Goal: Task Accomplishment & Management: Complete application form

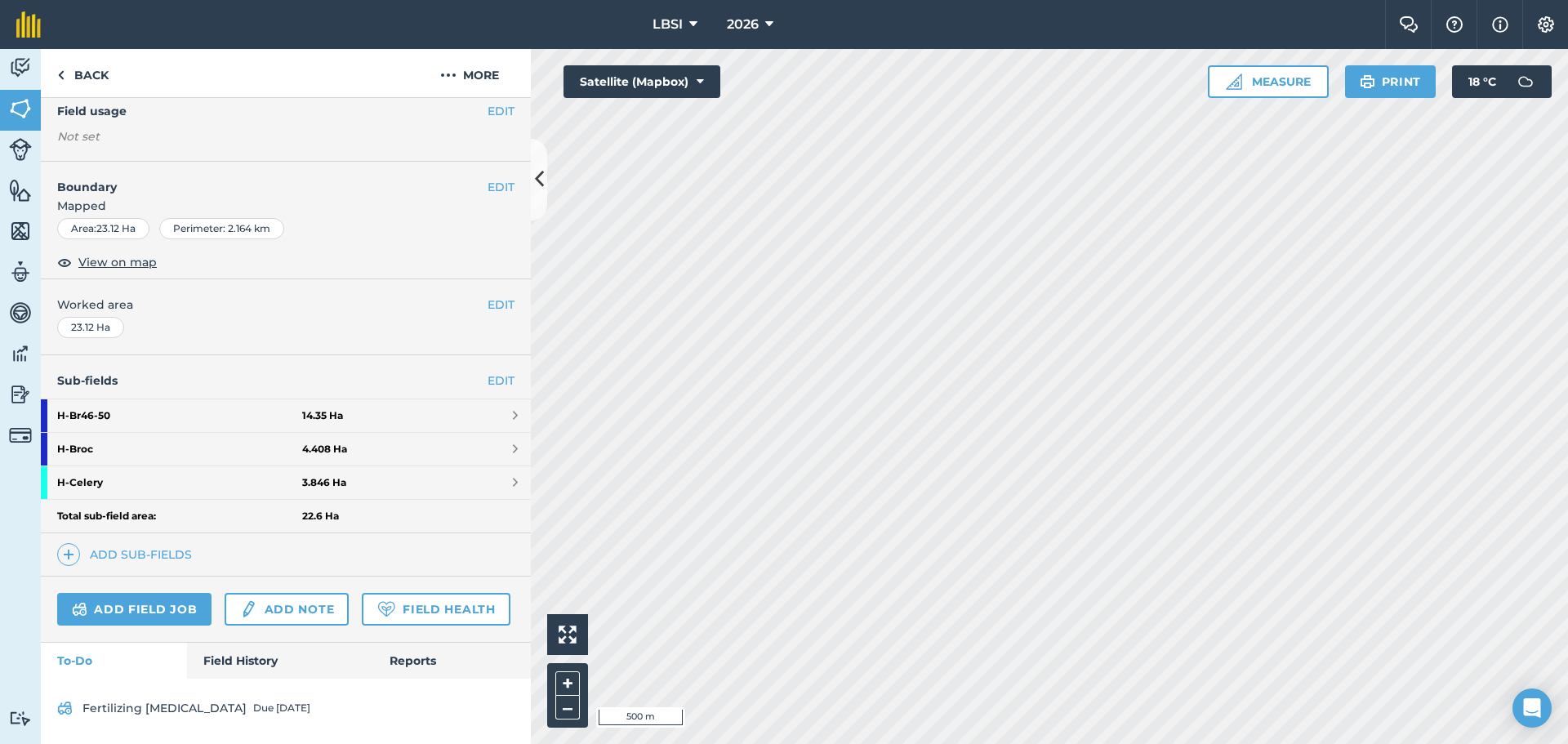
scroll to position [213, 0]
click at [161, 593] on link "Add field job" at bounding box center [134, 609] width 154 height 33
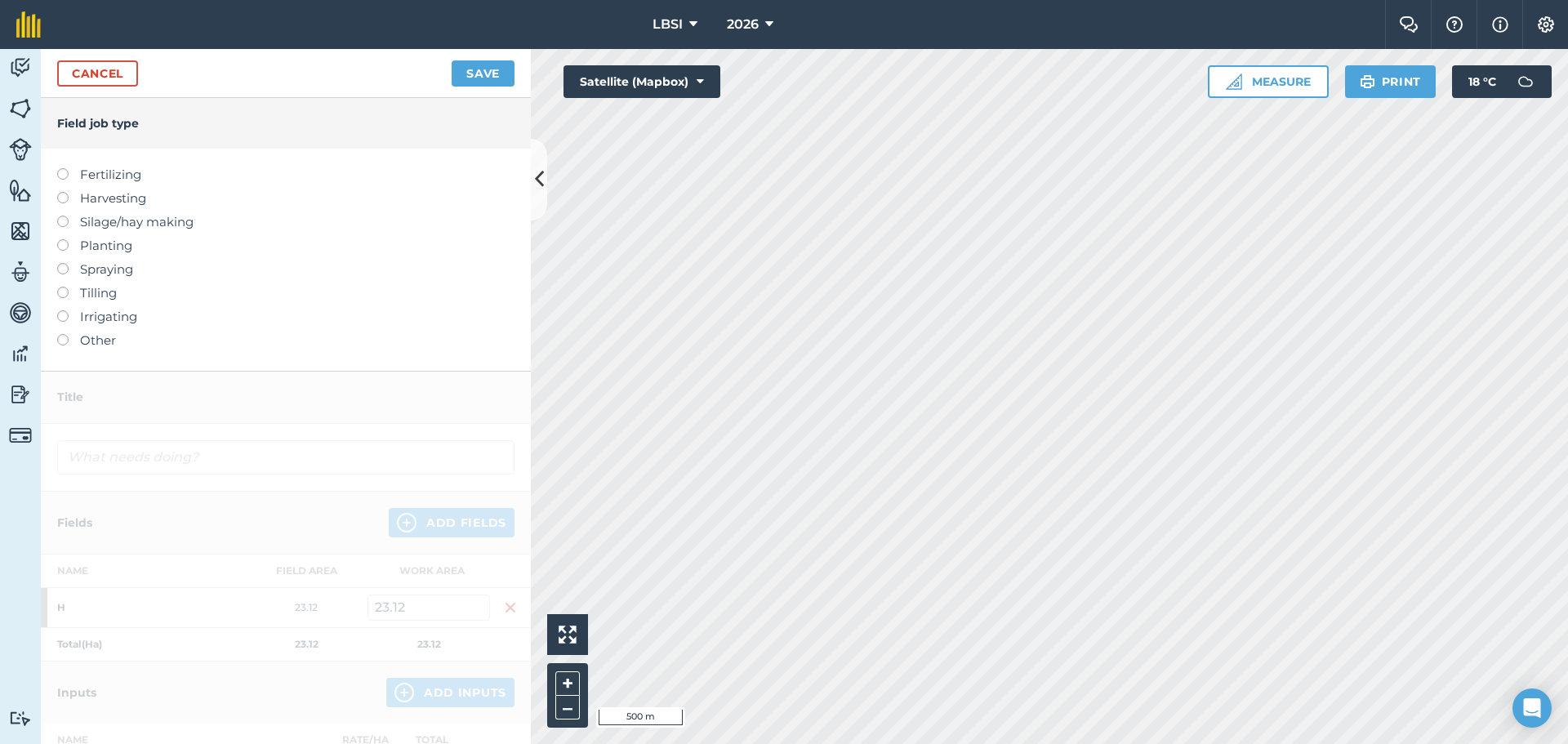
click at [63, 263] on label at bounding box center [69, 263] width 23 height 0
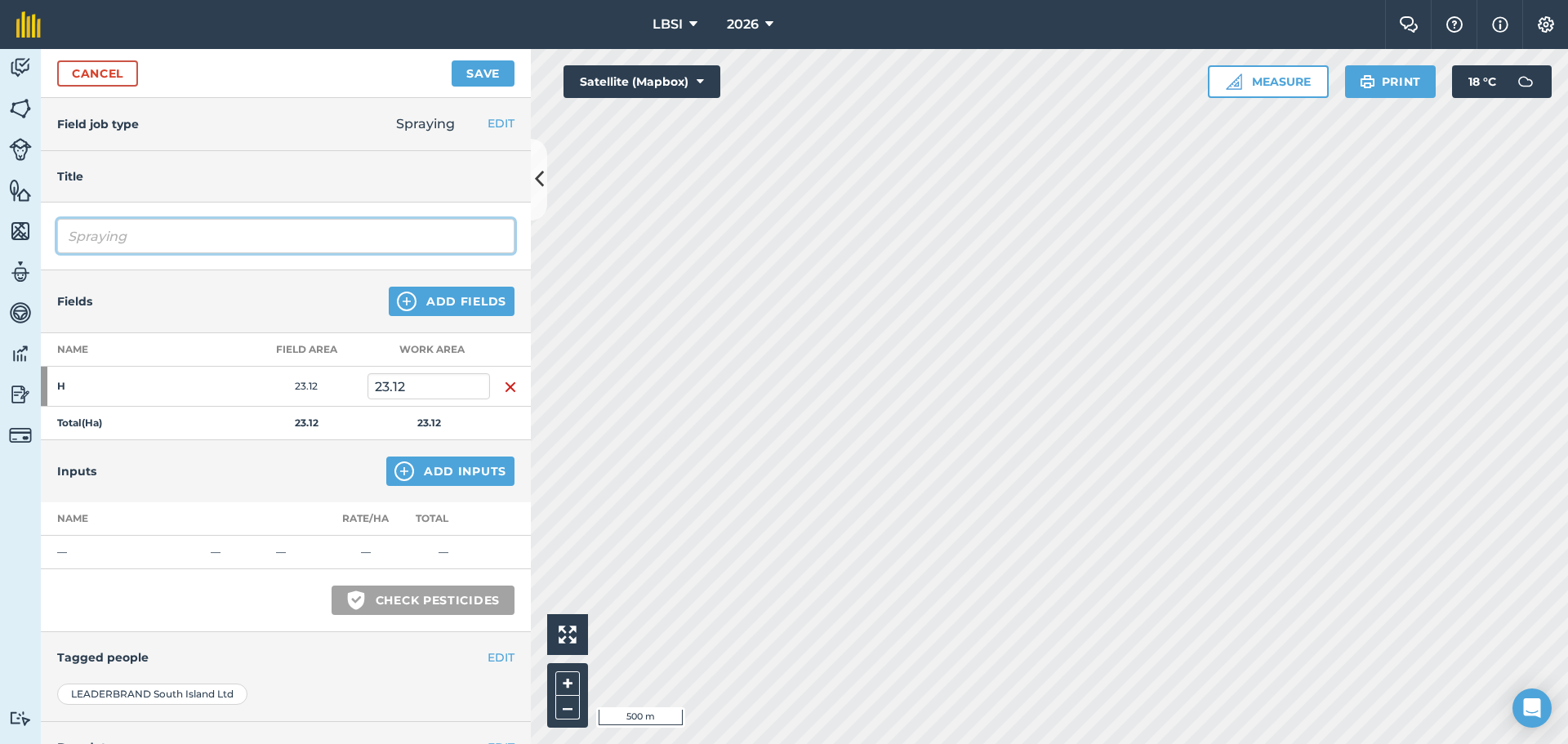
click at [141, 234] on input "Spraying" at bounding box center [285, 236] width 457 height 35
type input "Spraying Fungicide"
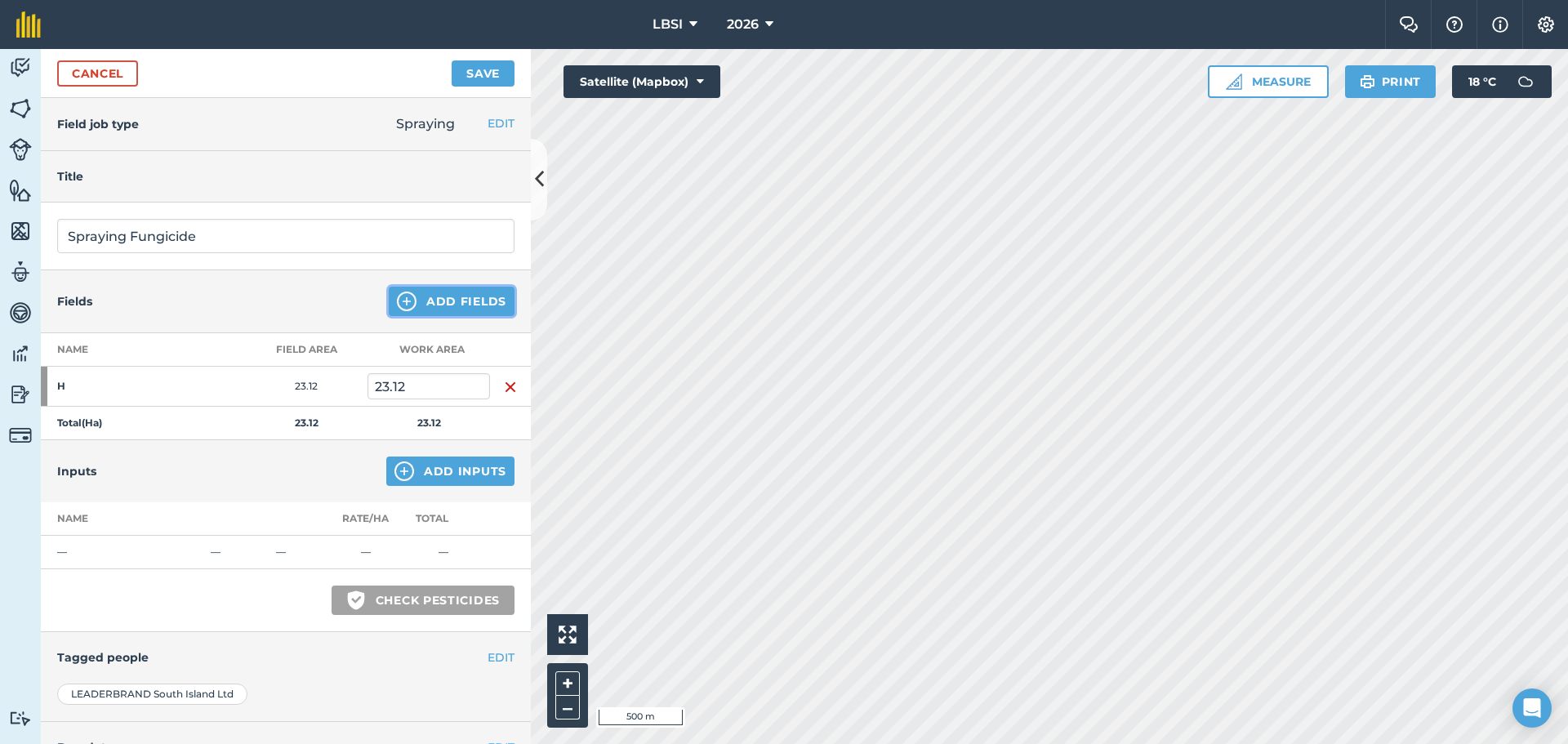
click at [397, 301] on img at bounding box center [406, 301] width 20 height 20
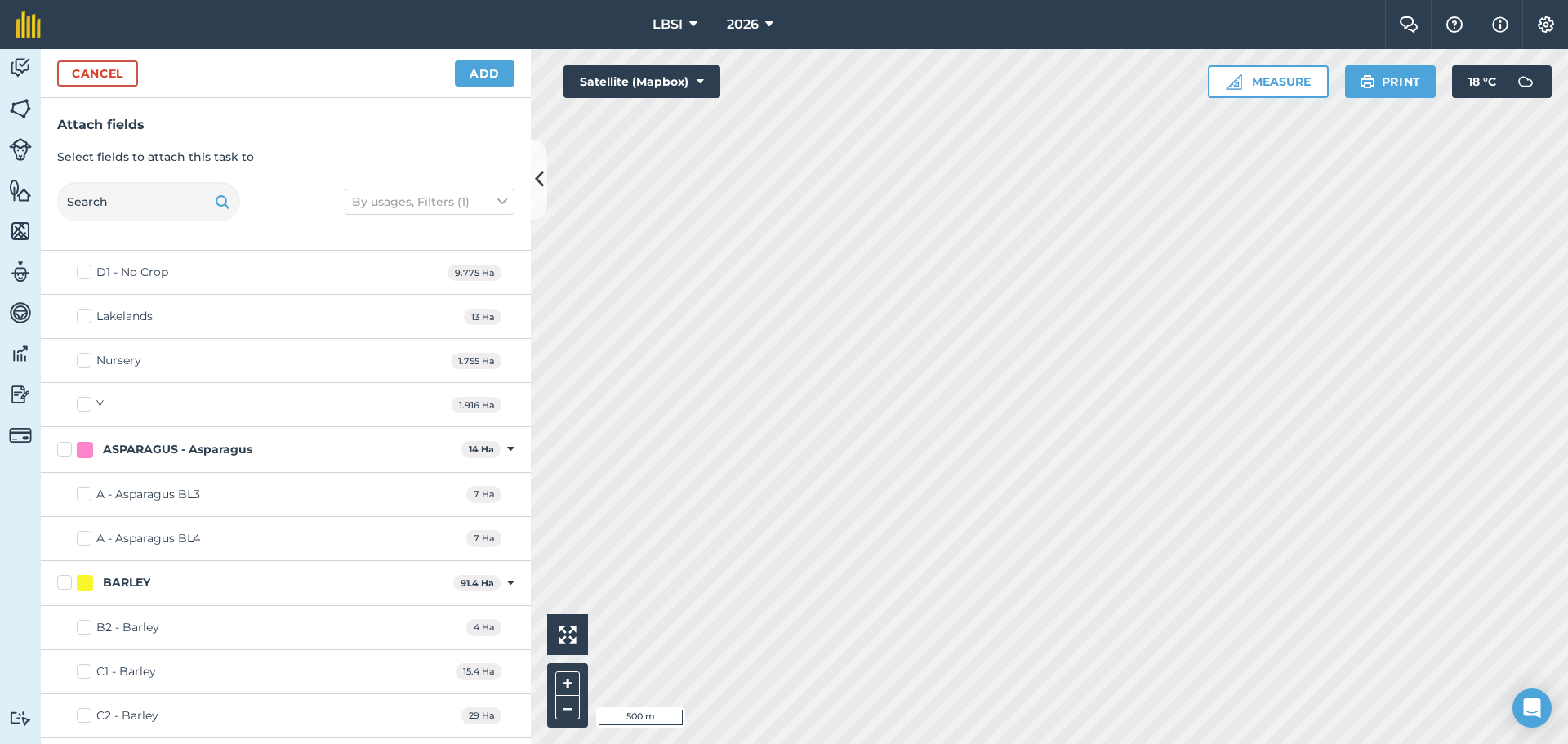
scroll to position [82, 0]
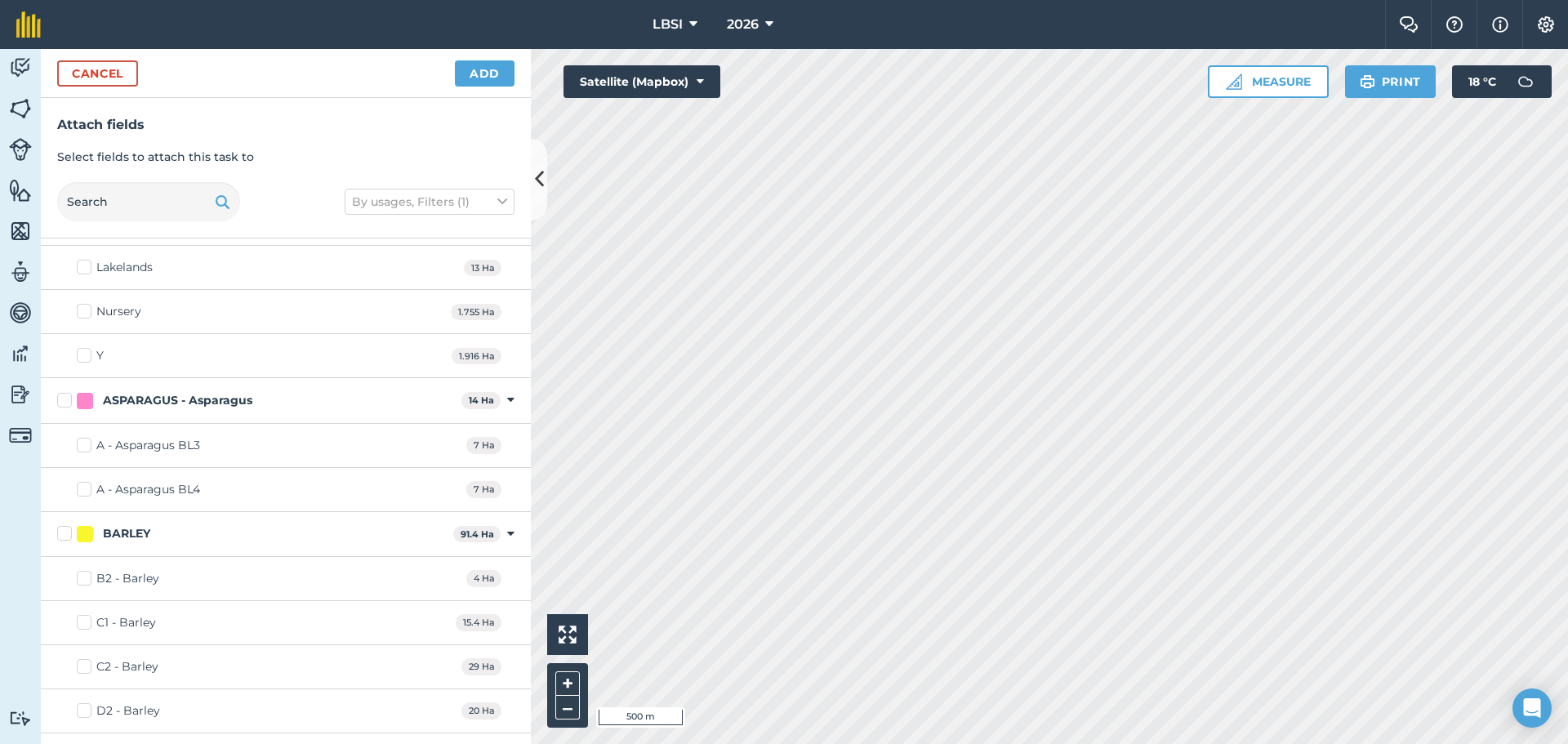
checkbox input "true"
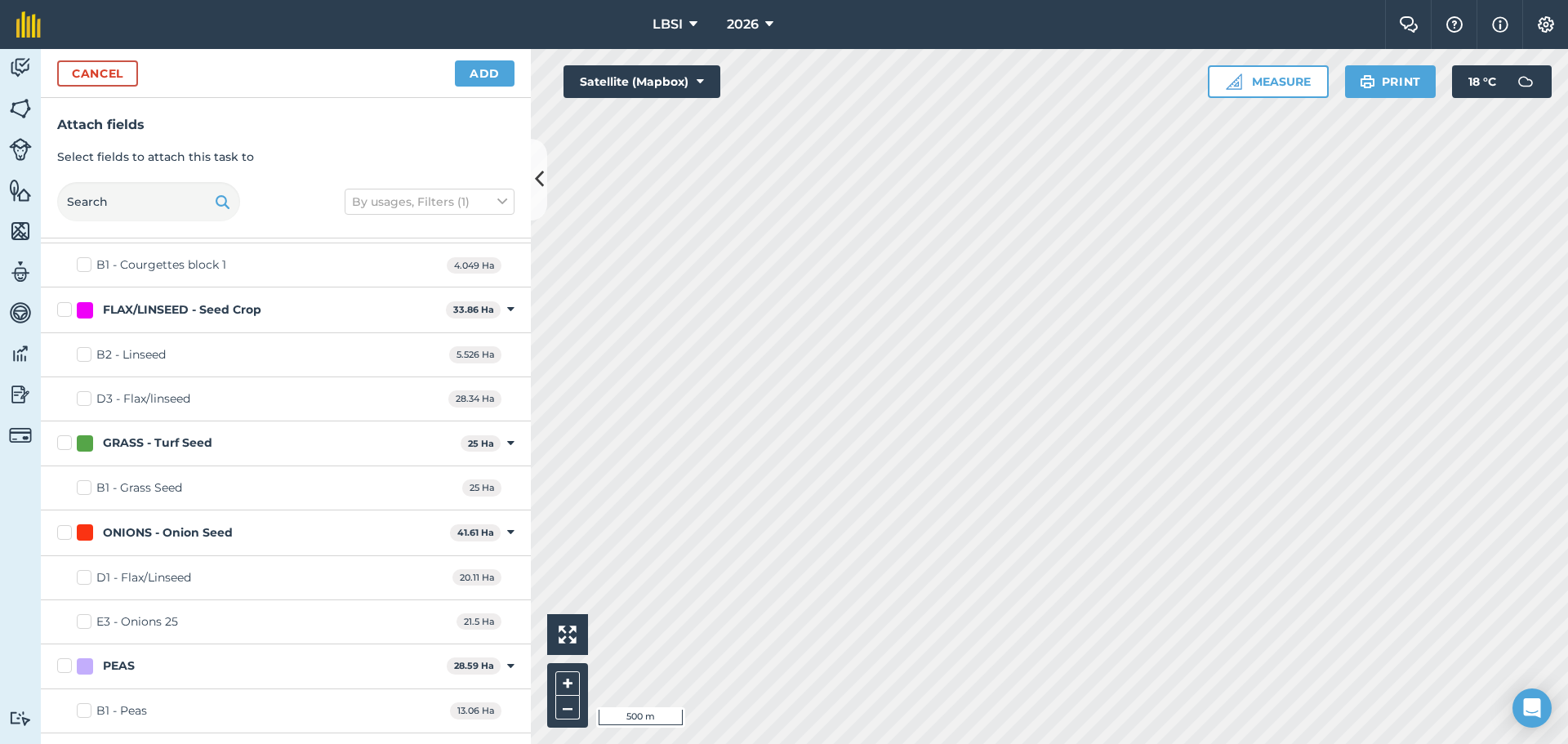
scroll to position [1225, 0]
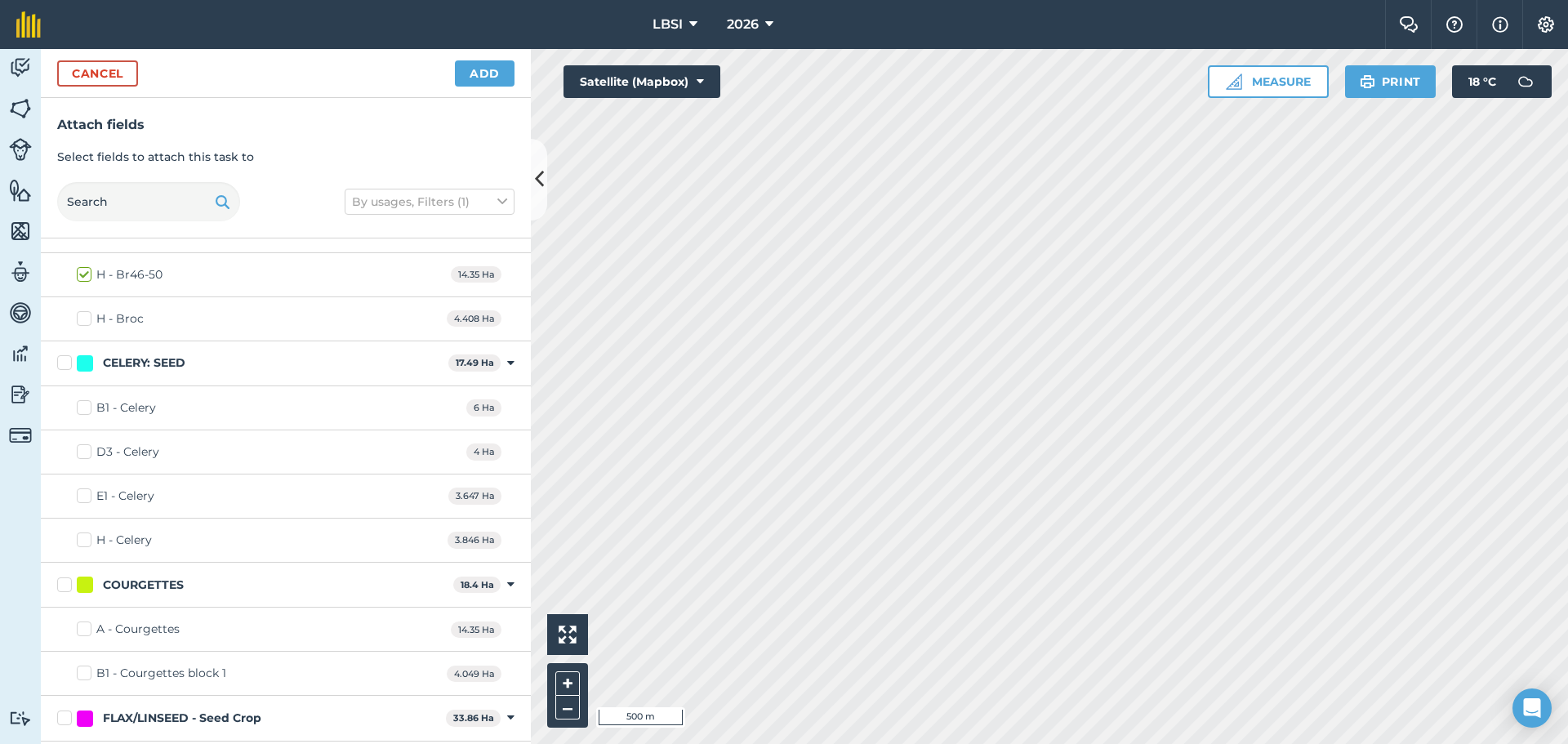
click at [78, 538] on label "H - Celery" at bounding box center [114, 541] width 75 height 17
click at [78, 538] on input "H - Celery" at bounding box center [82, 537] width 10 height 10
checkbox input "true"
click at [86, 446] on label "D3 - Celery" at bounding box center [117, 452] width 82 height 17
click at [86, 446] on input "D3 - Celery" at bounding box center [82, 449] width 10 height 10
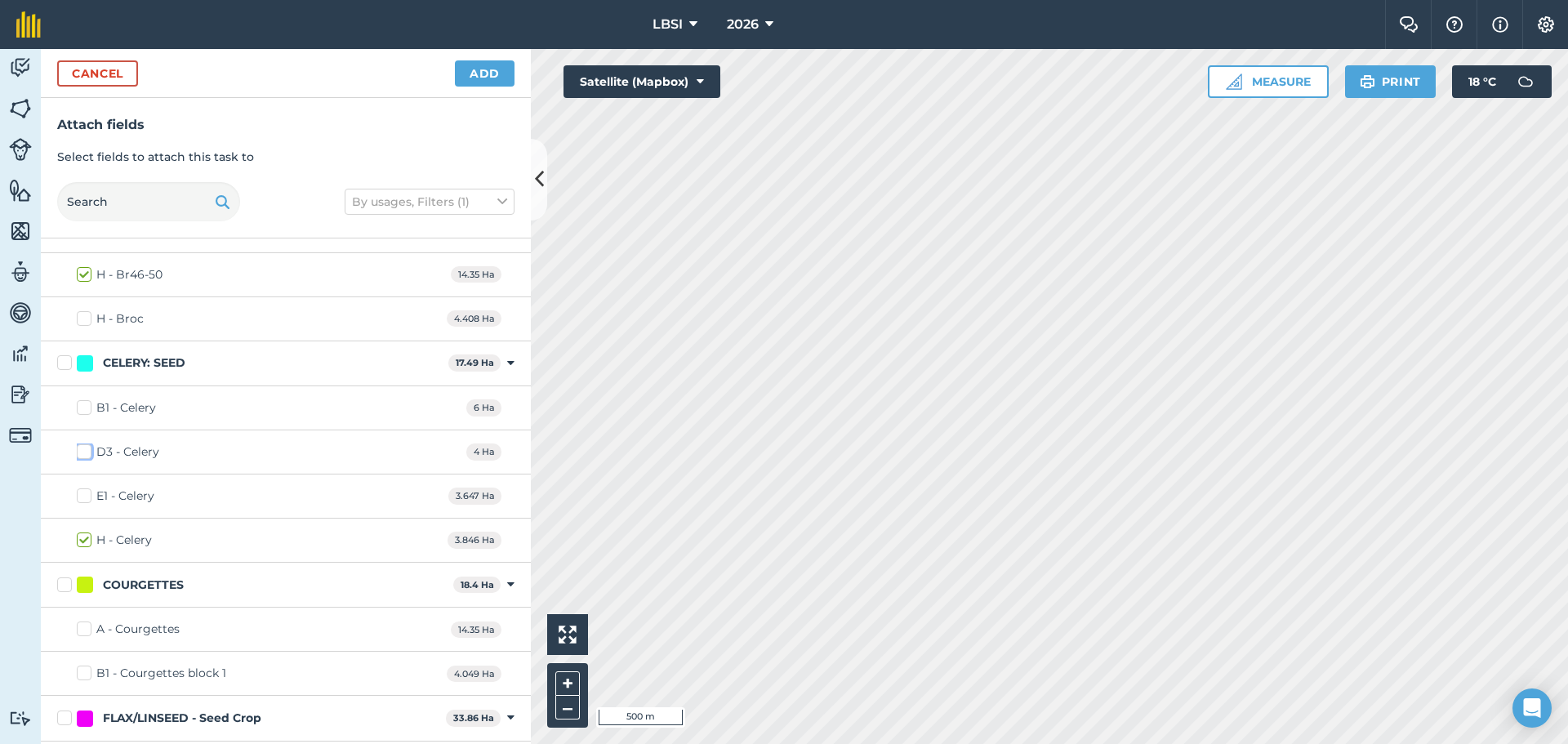
checkbox input "true"
click at [480, 81] on button "Add" at bounding box center [484, 74] width 60 height 26
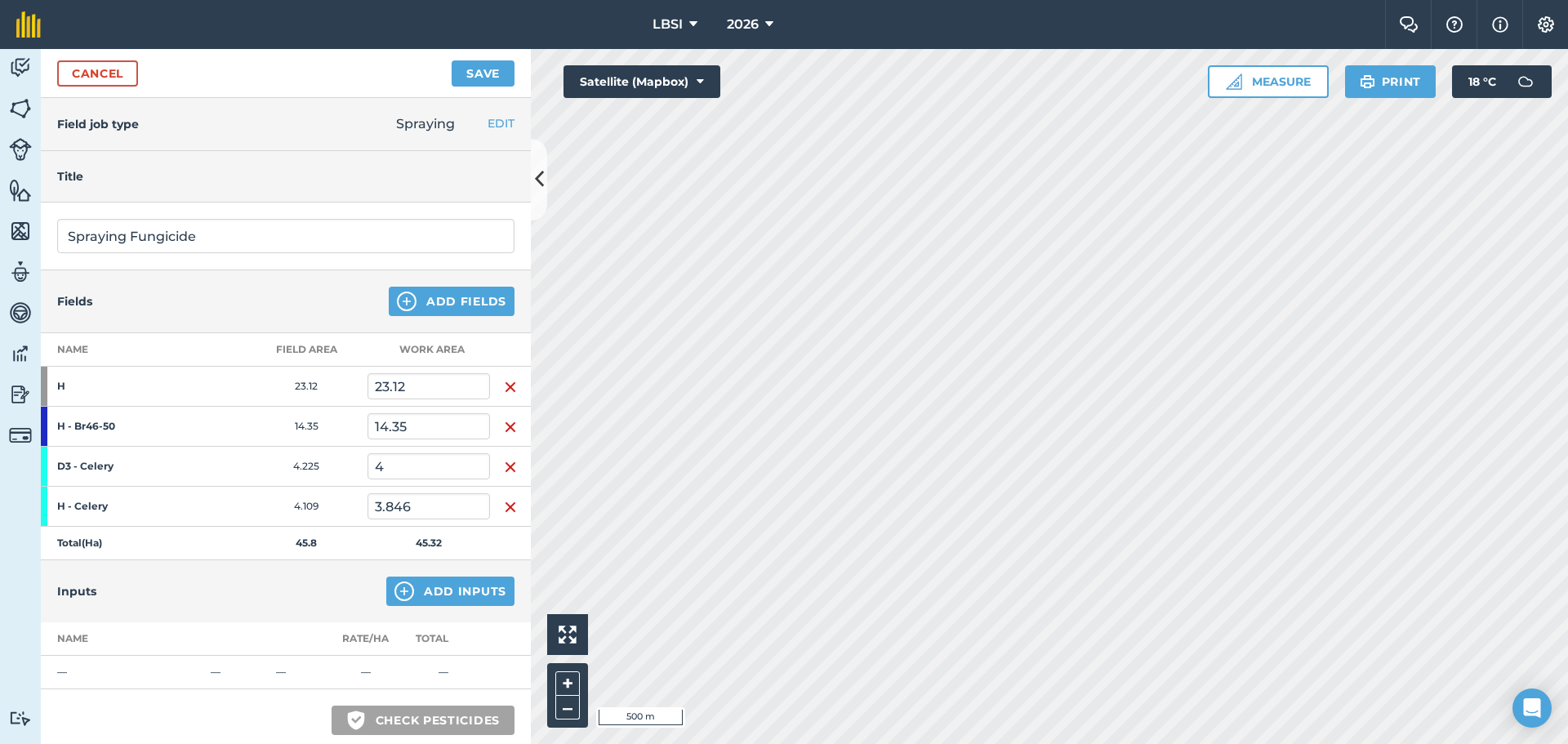
click at [507, 427] on img "button" at bounding box center [510, 427] width 13 height 20
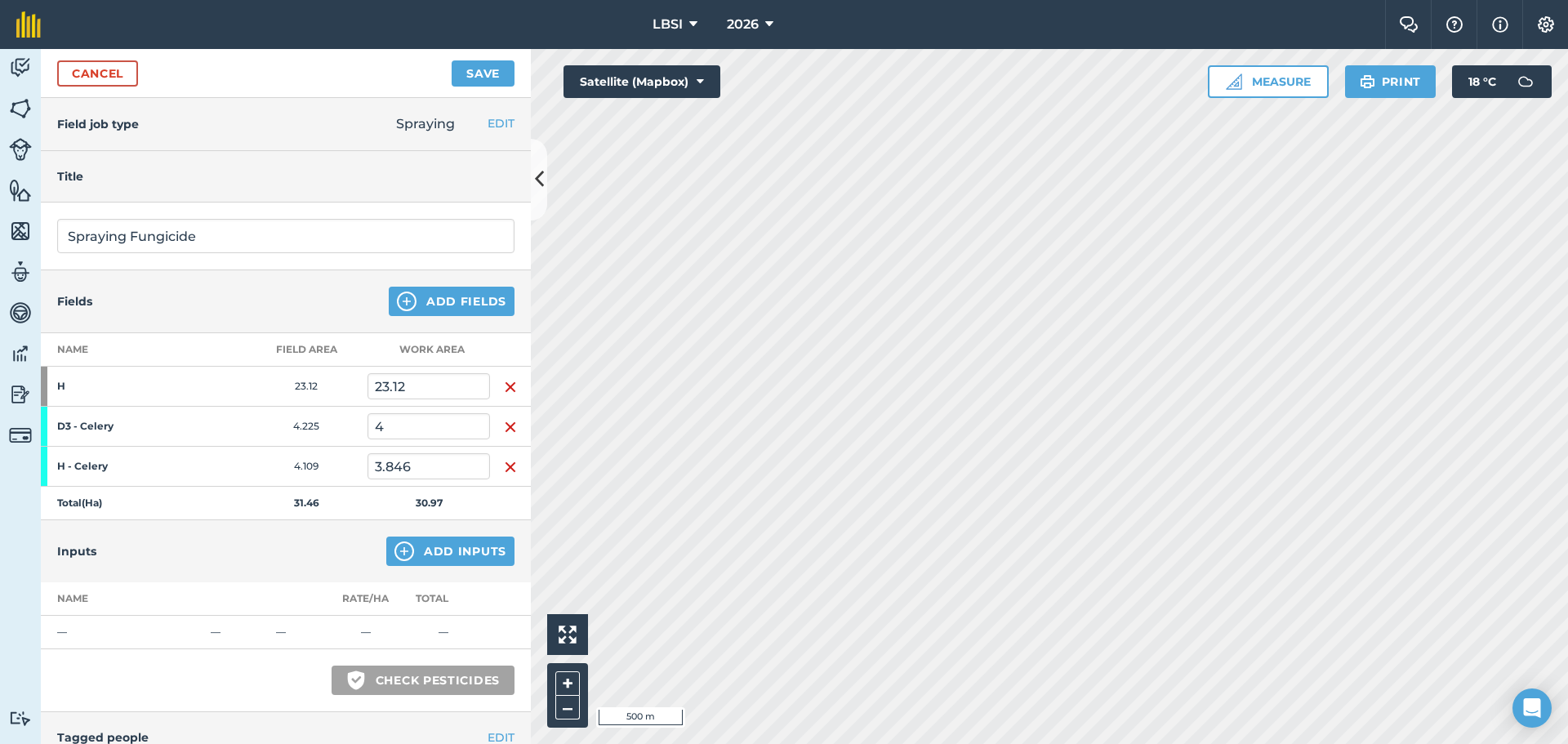
click at [506, 387] on img "button" at bounding box center [510, 387] width 13 height 20
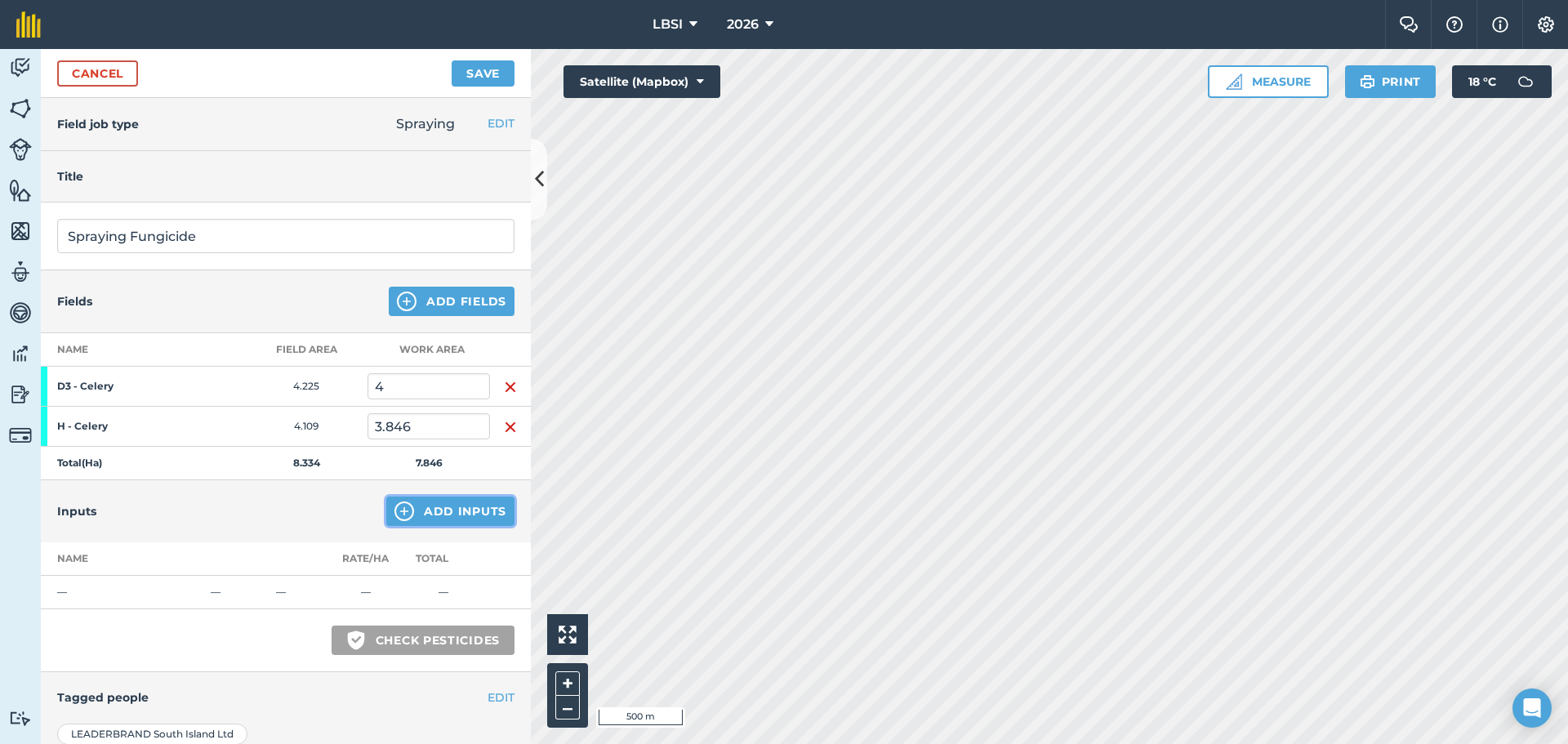
click at [394, 511] on img at bounding box center [403, 511] width 20 height 20
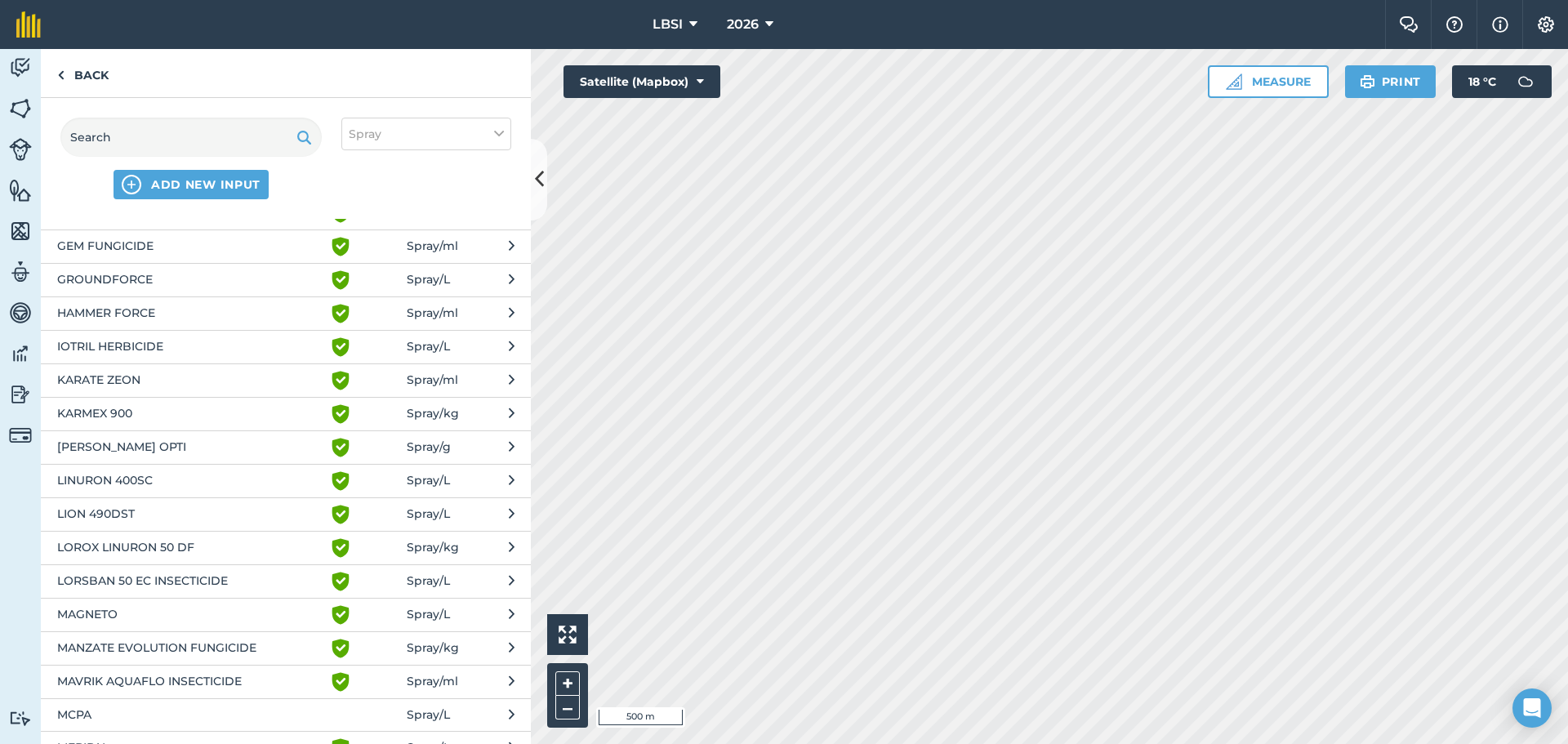
click at [246, 451] on span "[PERSON_NAME] OPTI" at bounding box center [191, 447] width 267 height 20
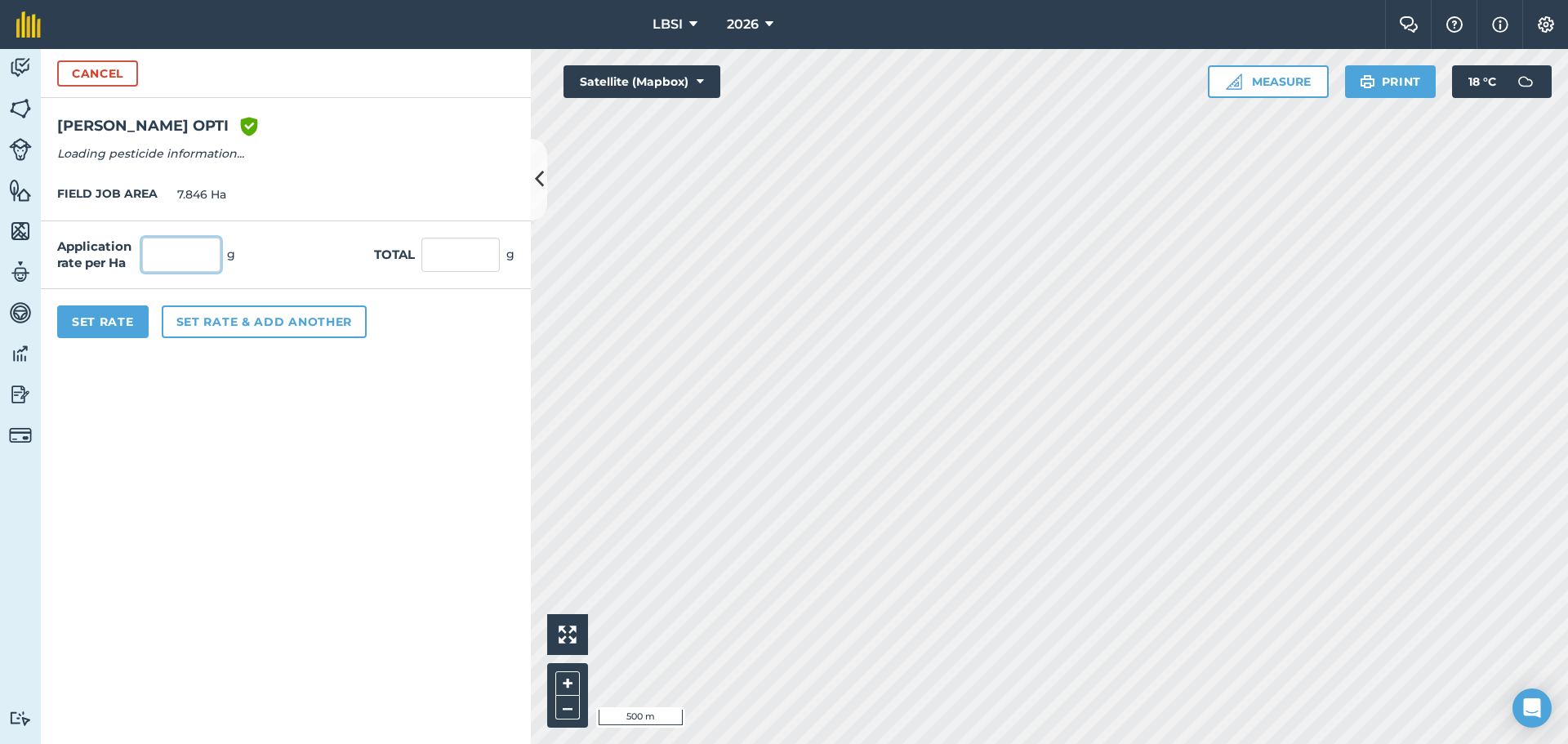
click at [170, 251] on input "text" at bounding box center [181, 255] width 78 height 35
type input "4"
type input "1"
type input "500"
type input "3,923"
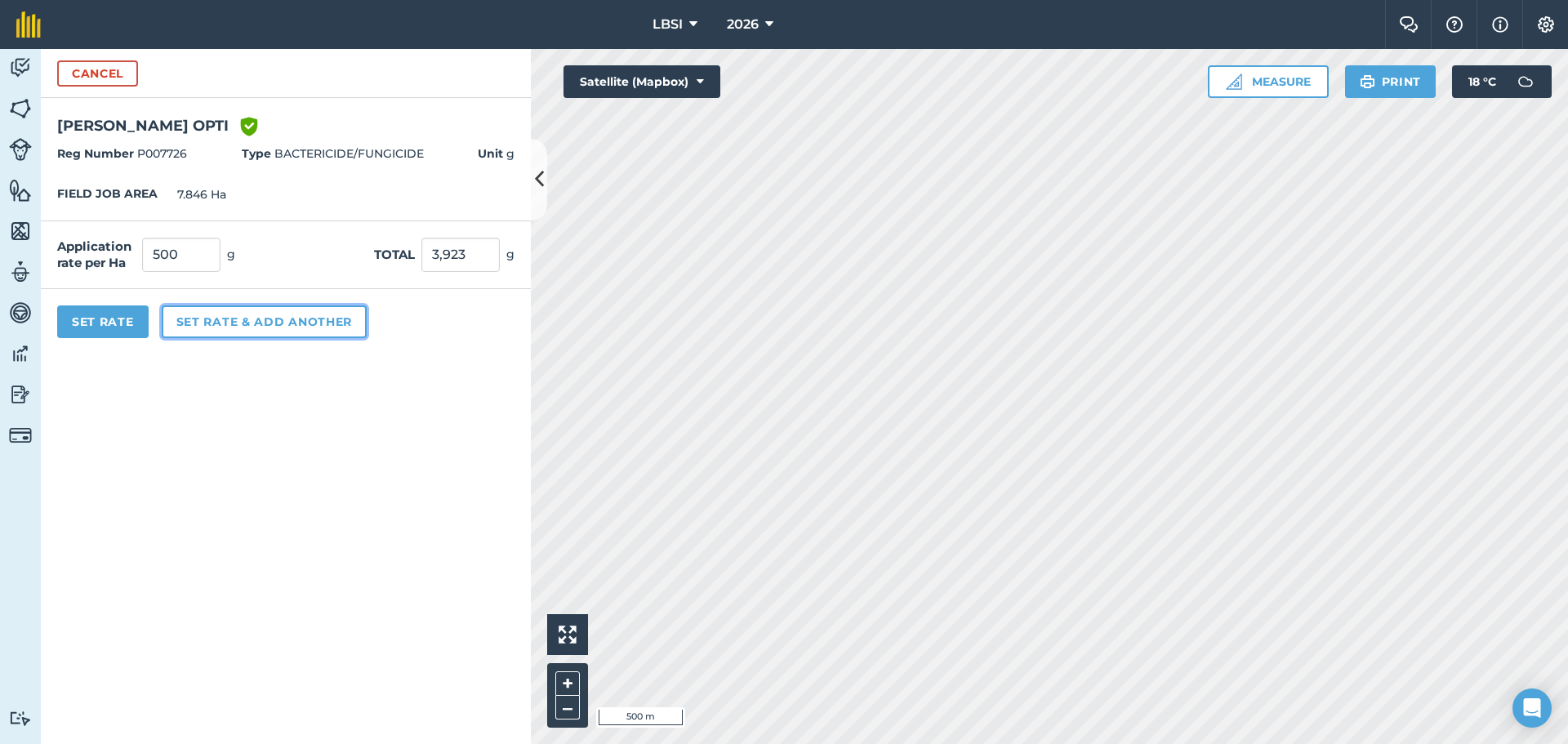
click at [227, 322] on button "Set rate & add another" at bounding box center [264, 322] width 205 height 33
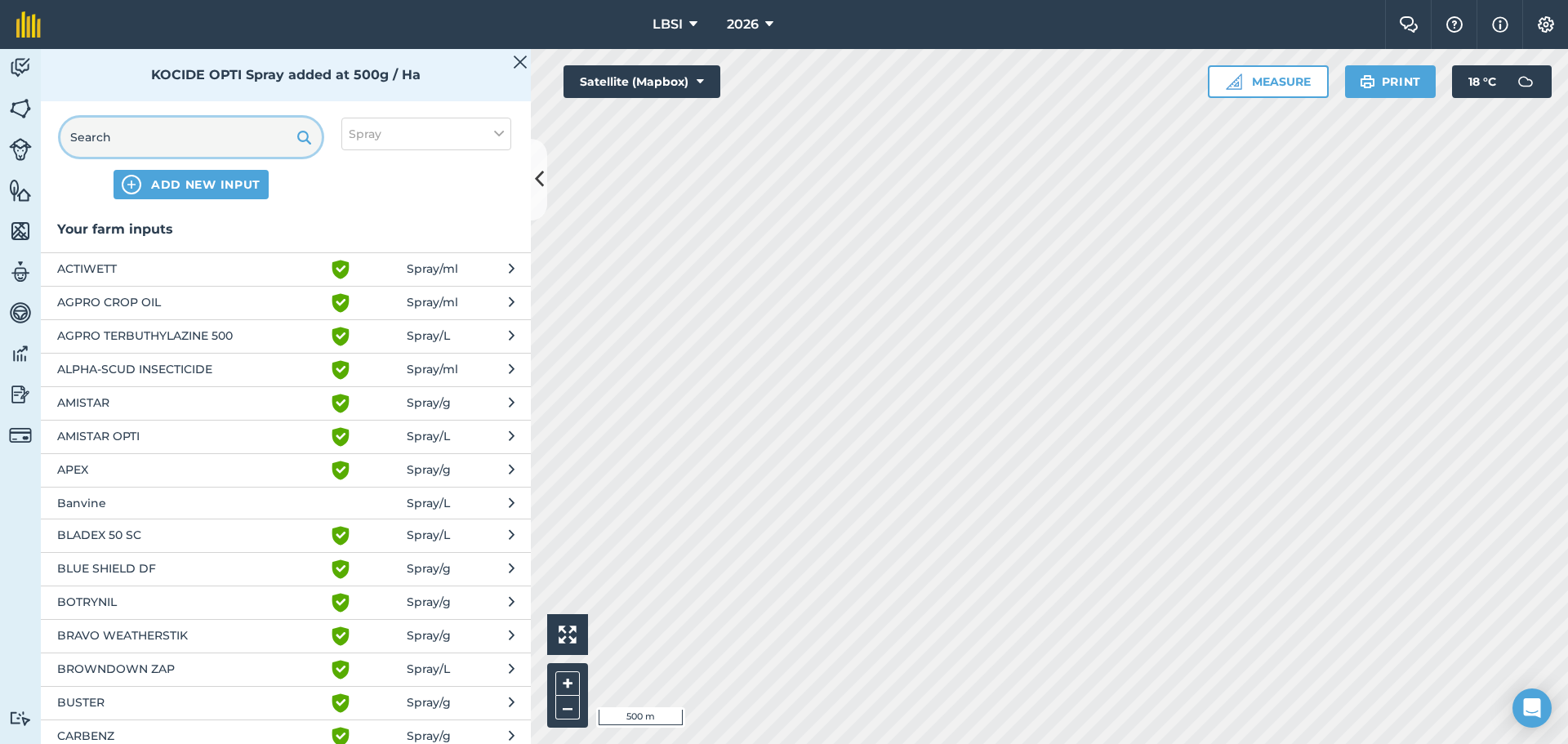
click at [131, 130] on input "text" at bounding box center [191, 137] width 261 height 39
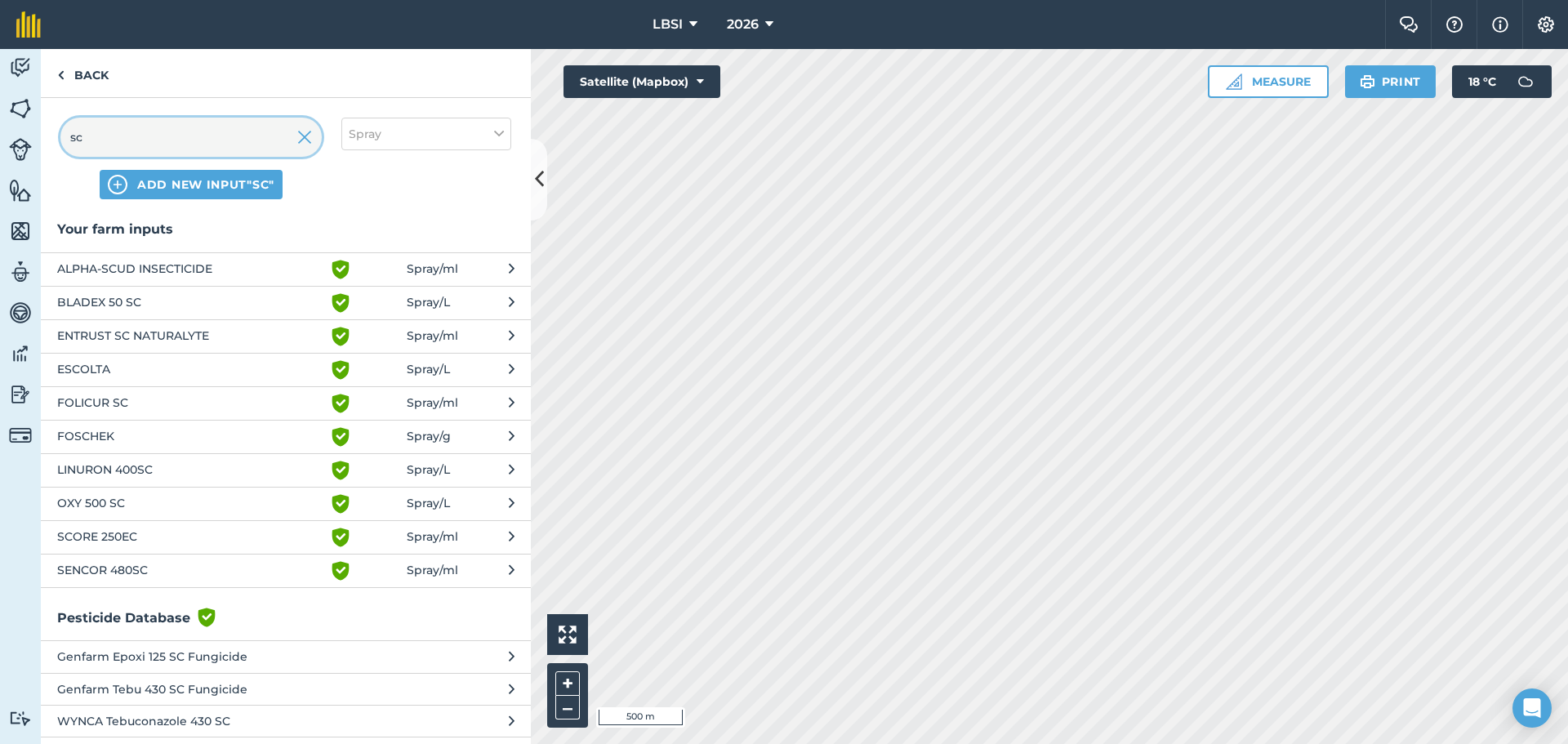
type input "sc"
click at [104, 540] on span "SCORE 250EC" at bounding box center [191, 537] width 267 height 20
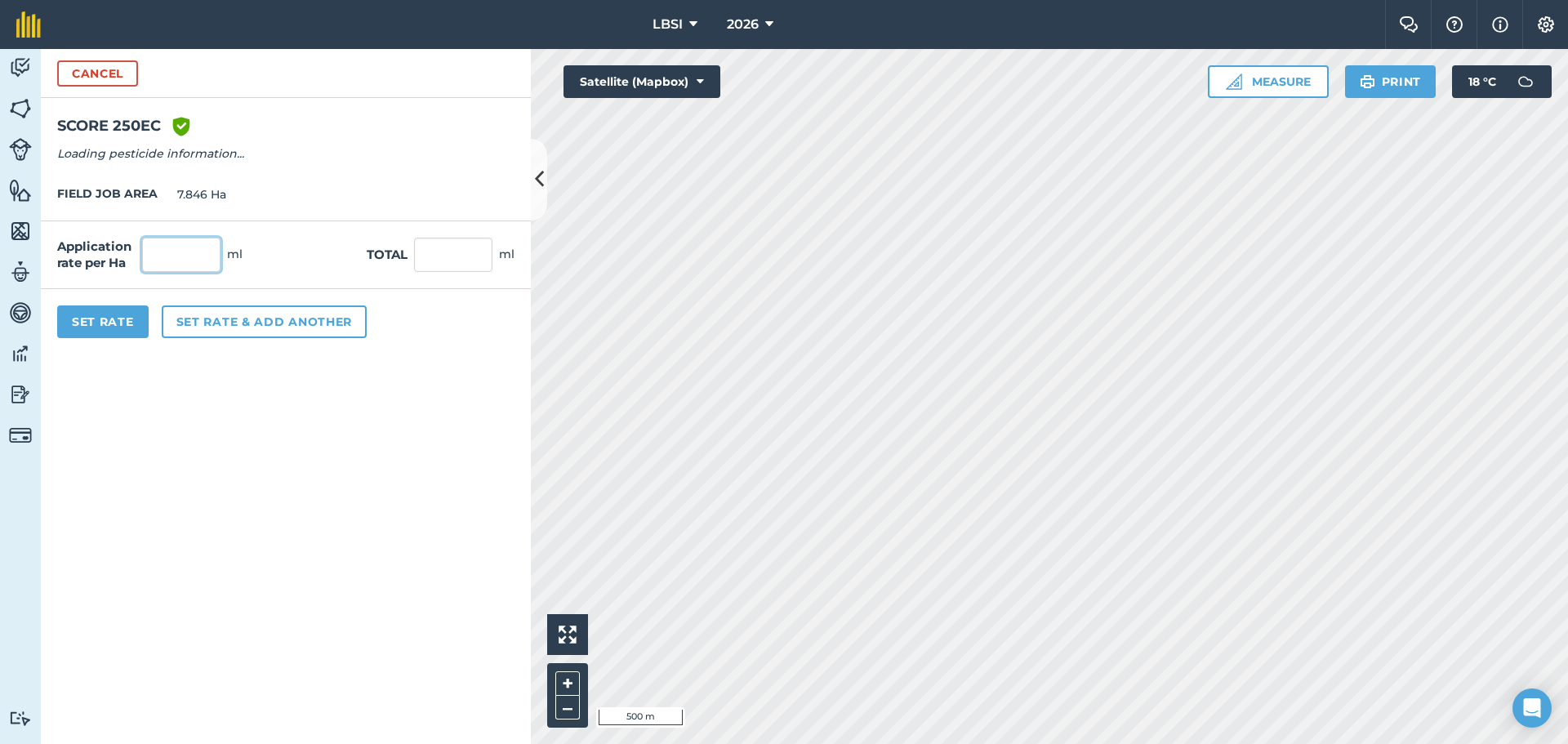
click at [151, 253] on input "text" at bounding box center [181, 255] width 78 height 35
type input "500"
type input "3,923"
click at [216, 324] on button "Set rate & add another" at bounding box center [264, 322] width 205 height 33
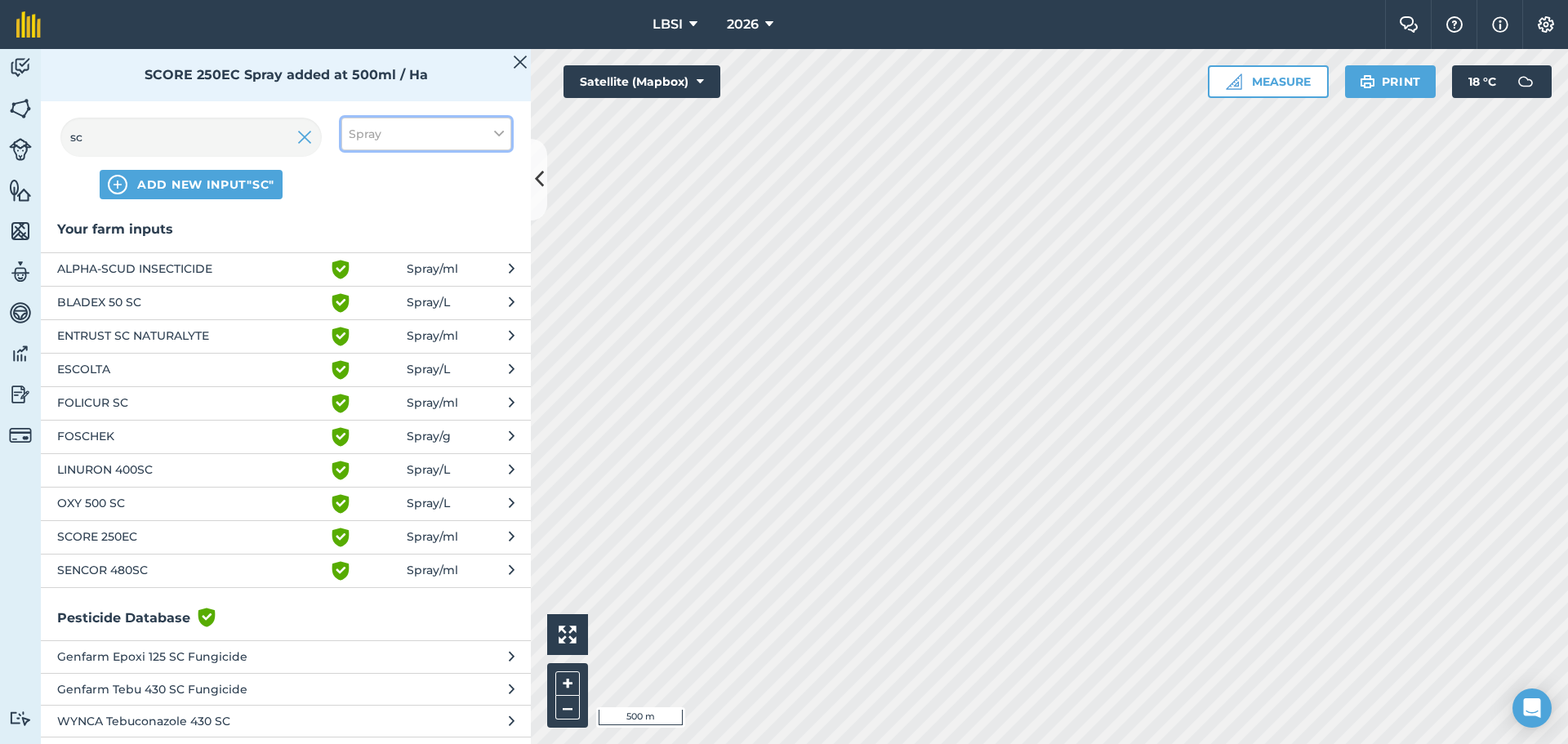
click at [487, 132] on button "Spray" at bounding box center [426, 135] width 170 height 33
click at [357, 291] on label "Other" at bounding box center [426, 291] width 155 height 17
click at [357, 291] on input "Other" at bounding box center [354, 287] width 10 height 10
checkbox input "true"
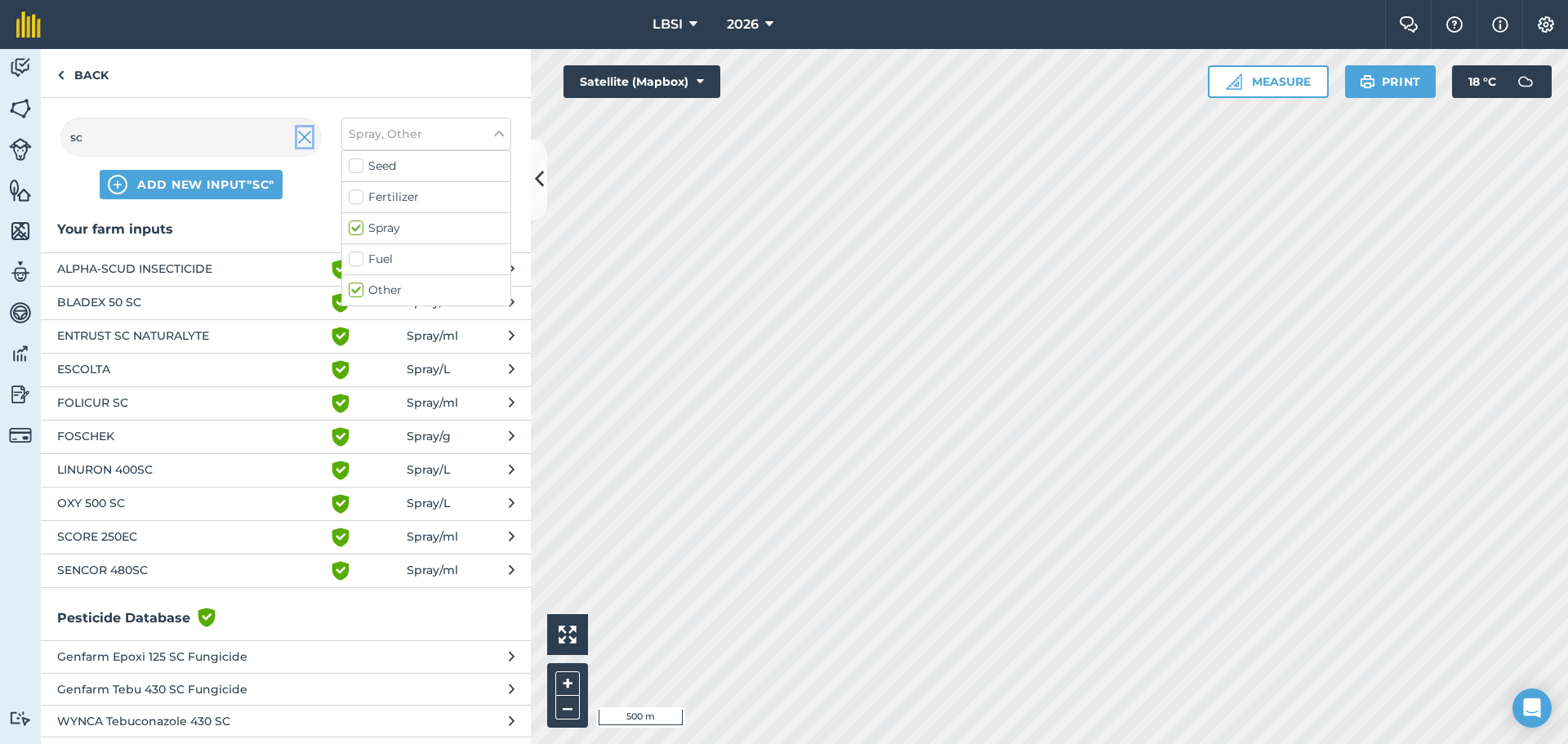
click at [302, 142] on img at bounding box center [305, 137] width 15 height 20
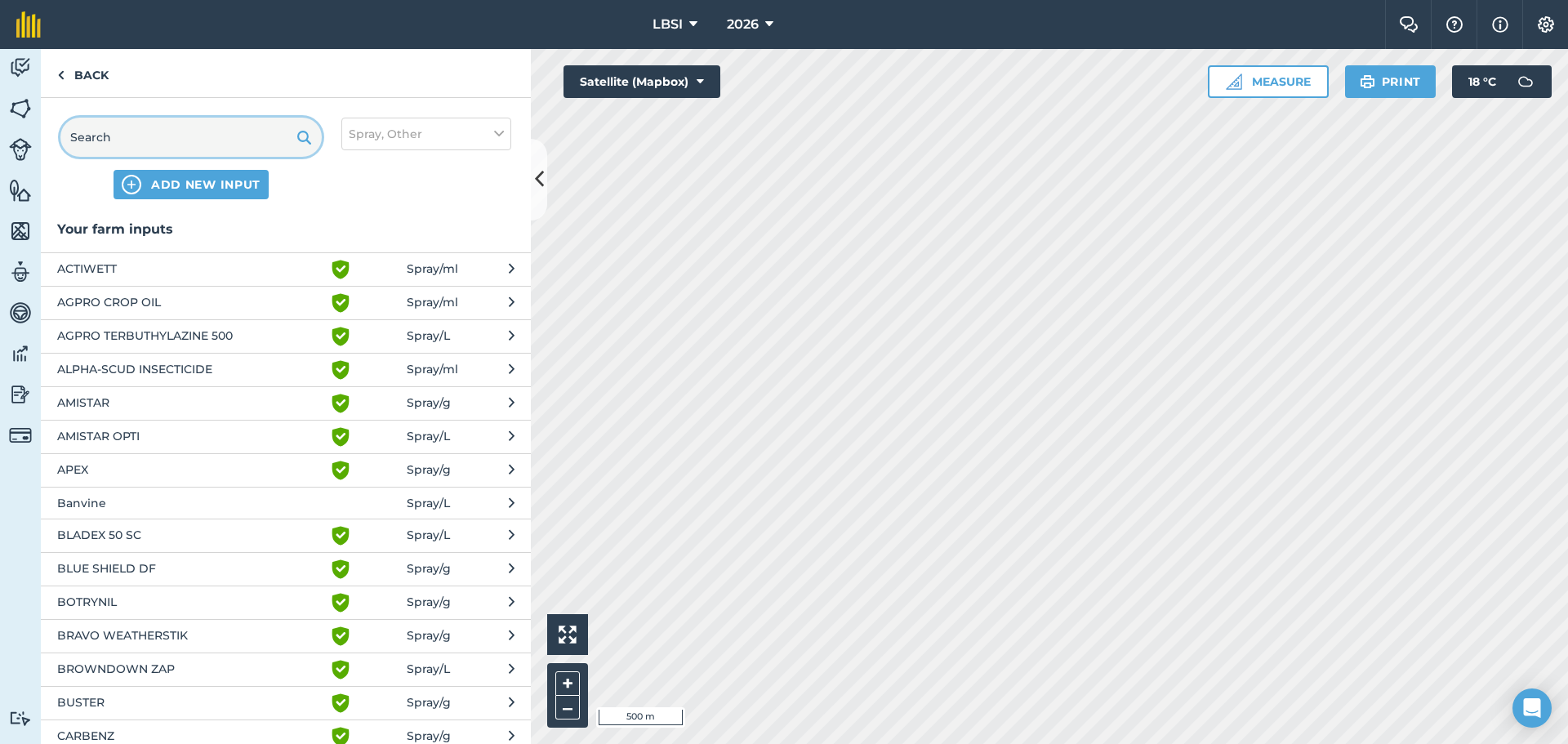
click at [115, 132] on input "text" at bounding box center [191, 137] width 261 height 39
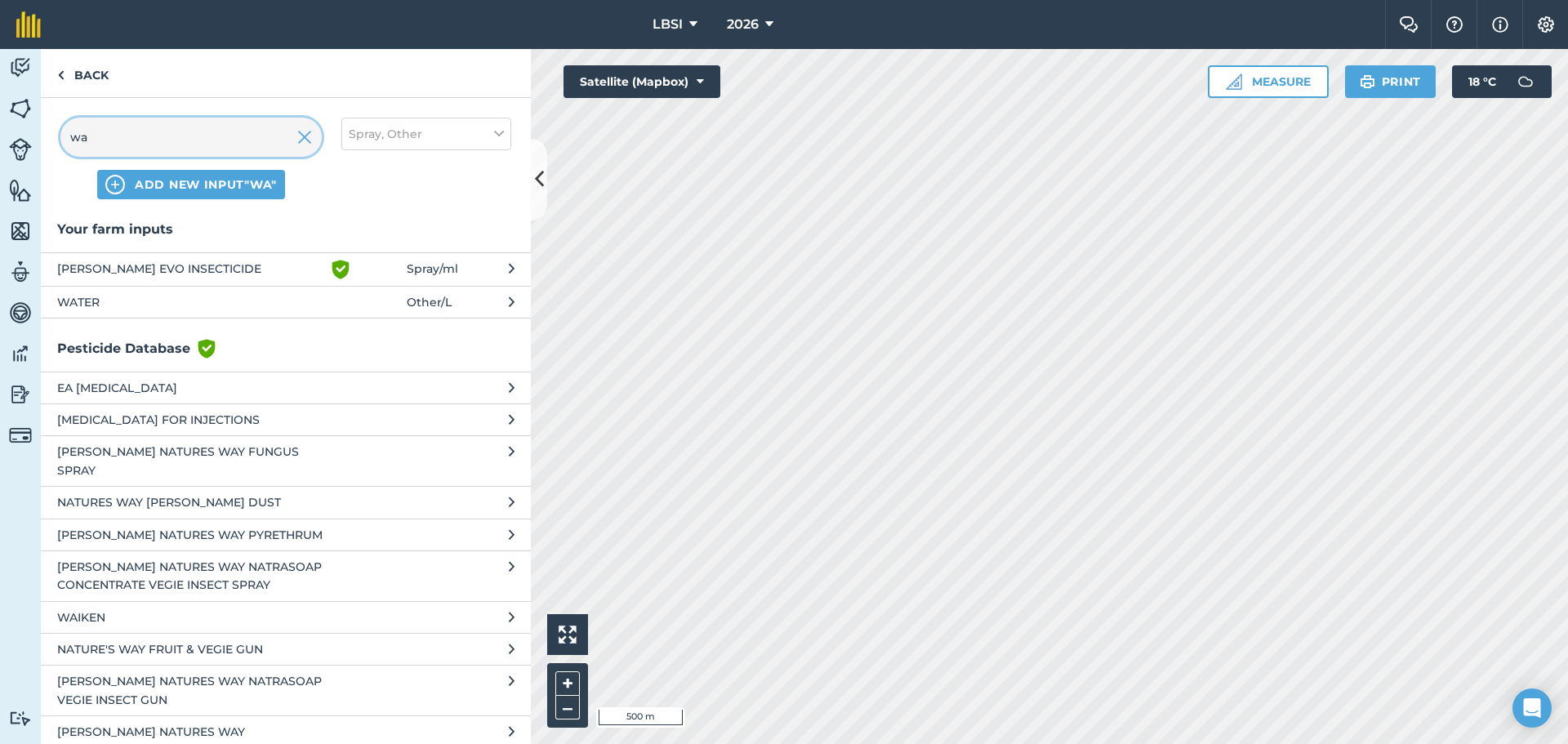
type input "wa"
click at [83, 306] on span "WATER" at bounding box center [191, 302] width 267 height 18
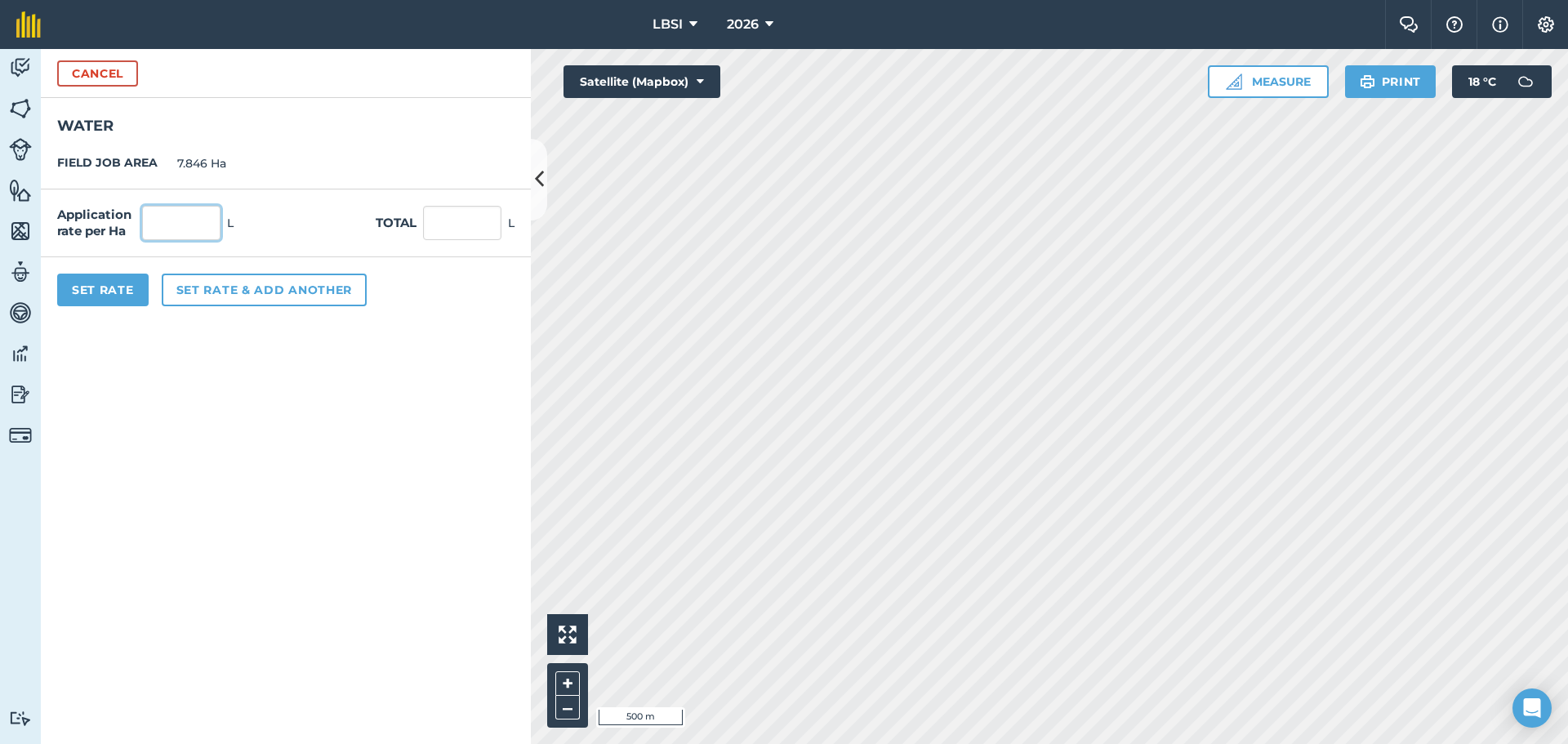
click at [155, 223] on input "text" at bounding box center [181, 223] width 78 height 35
type input "300"
type input "2,353.8"
click at [125, 281] on button "Set Rate" at bounding box center [102, 290] width 91 height 33
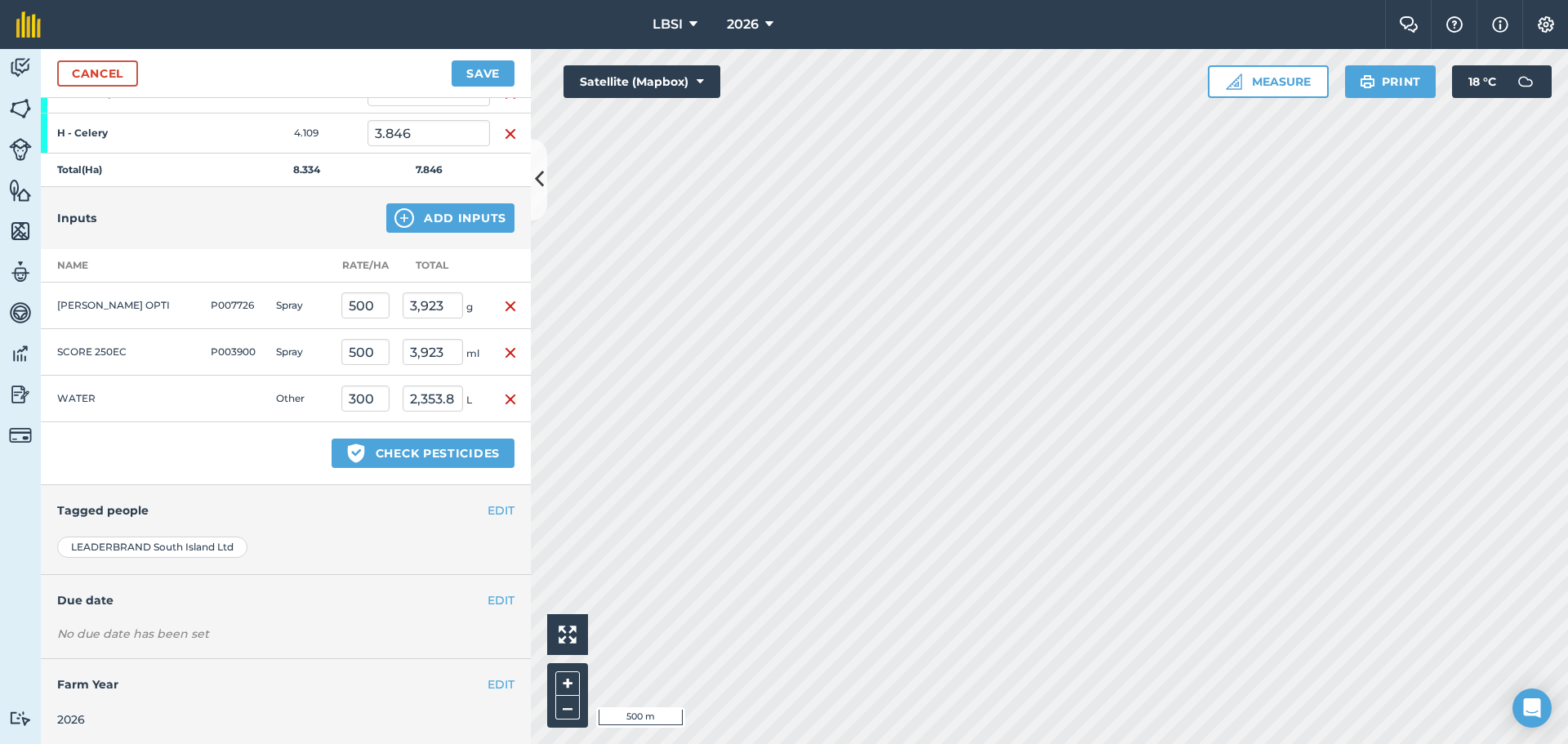
scroll to position [295, 0]
click at [488, 511] on button "EDIT" at bounding box center [501, 509] width 27 height 18
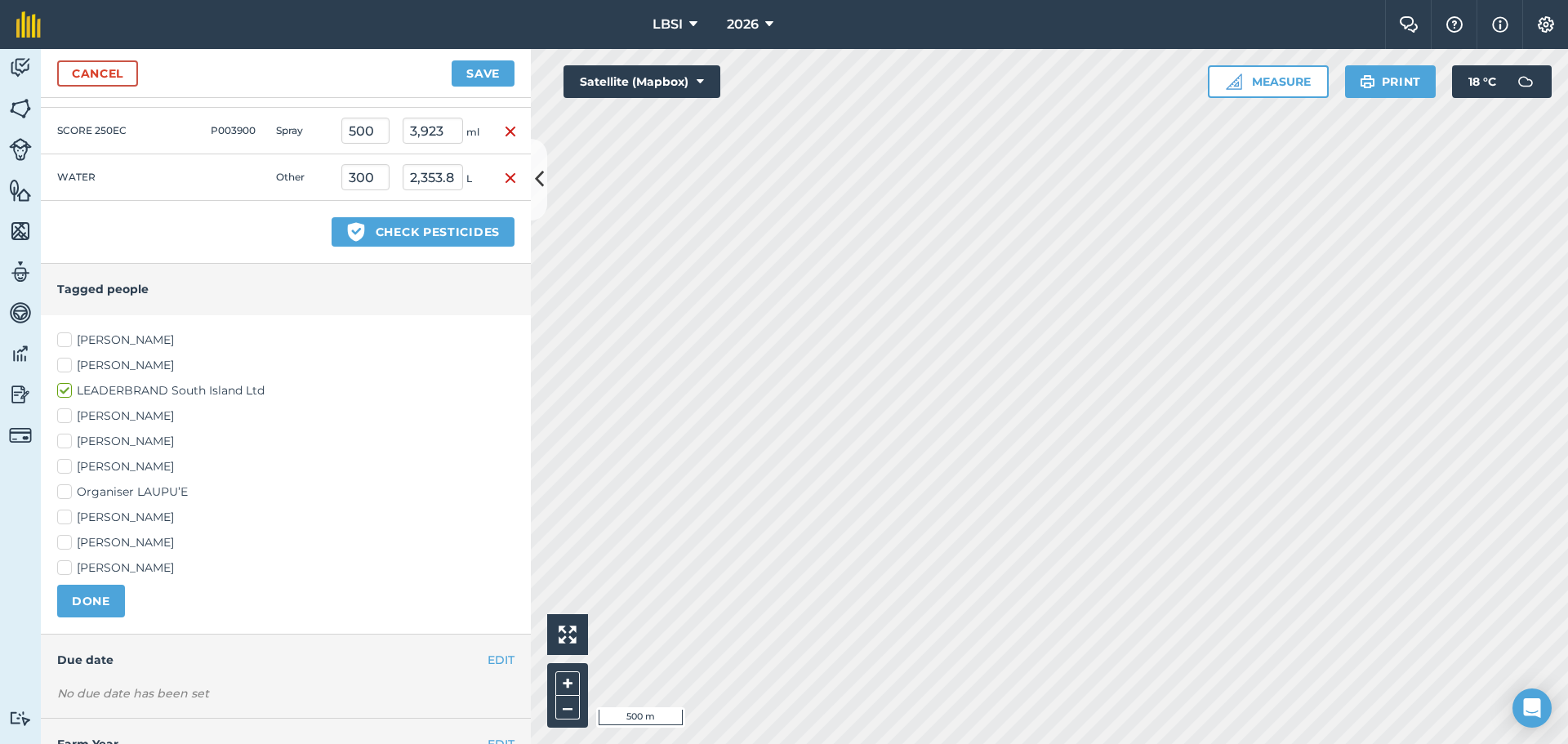
scroll to position [576, 0]
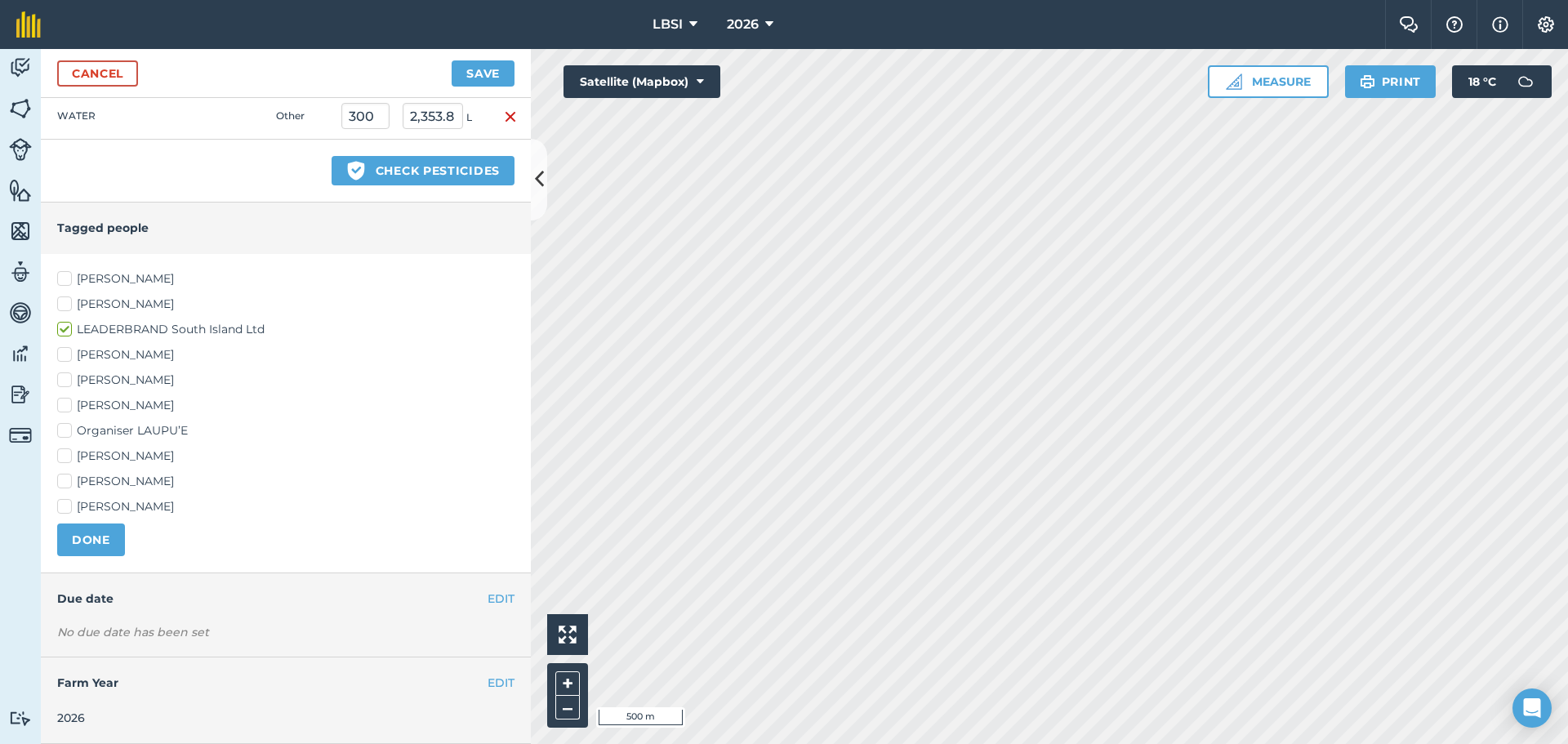
click at [62, 456] on label "[PERSON_NAME]" at bounding box center [285, 457] width 457 height 17
click at [62, 456] on input "[PERSON_NAME]" at bounding box center [62, 453] width 10 height 10
checkbox input "true"
drag, startPoint x: 62, startPoint y: 403, endPoint x: 67, endPoint y: 413, distance: 11.2
click at [62, 402] on label "[PERSON_NAME]" at bounding box center [285, 405] width 457 height 17
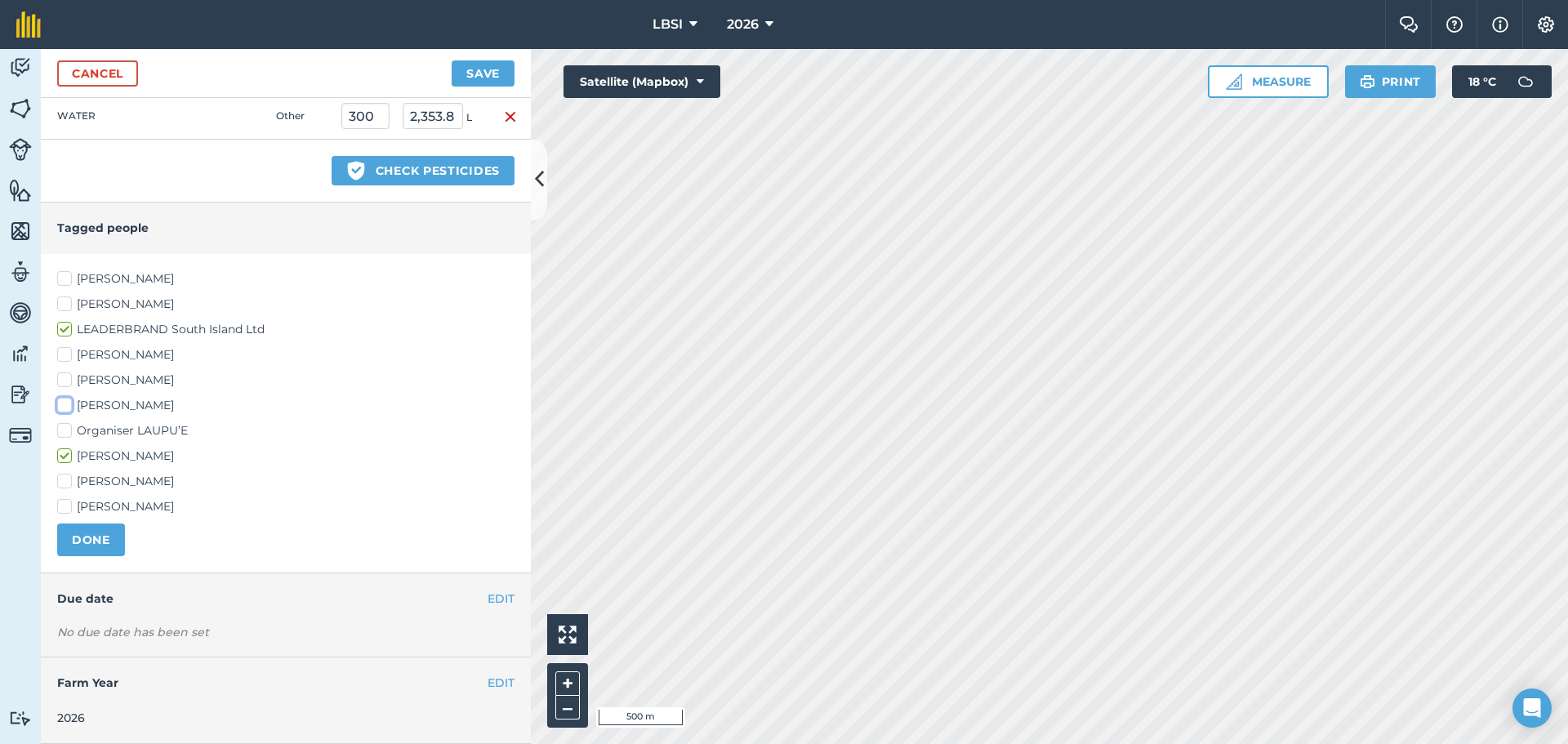
click at [62, 402] on input "[PERSON_NAME]" at bounding box center [62, 402] width 10 height 10
checkbox input "true"
click at [90, 533] on button "DONE" at bounding box center [91, 540] width 68 height 33
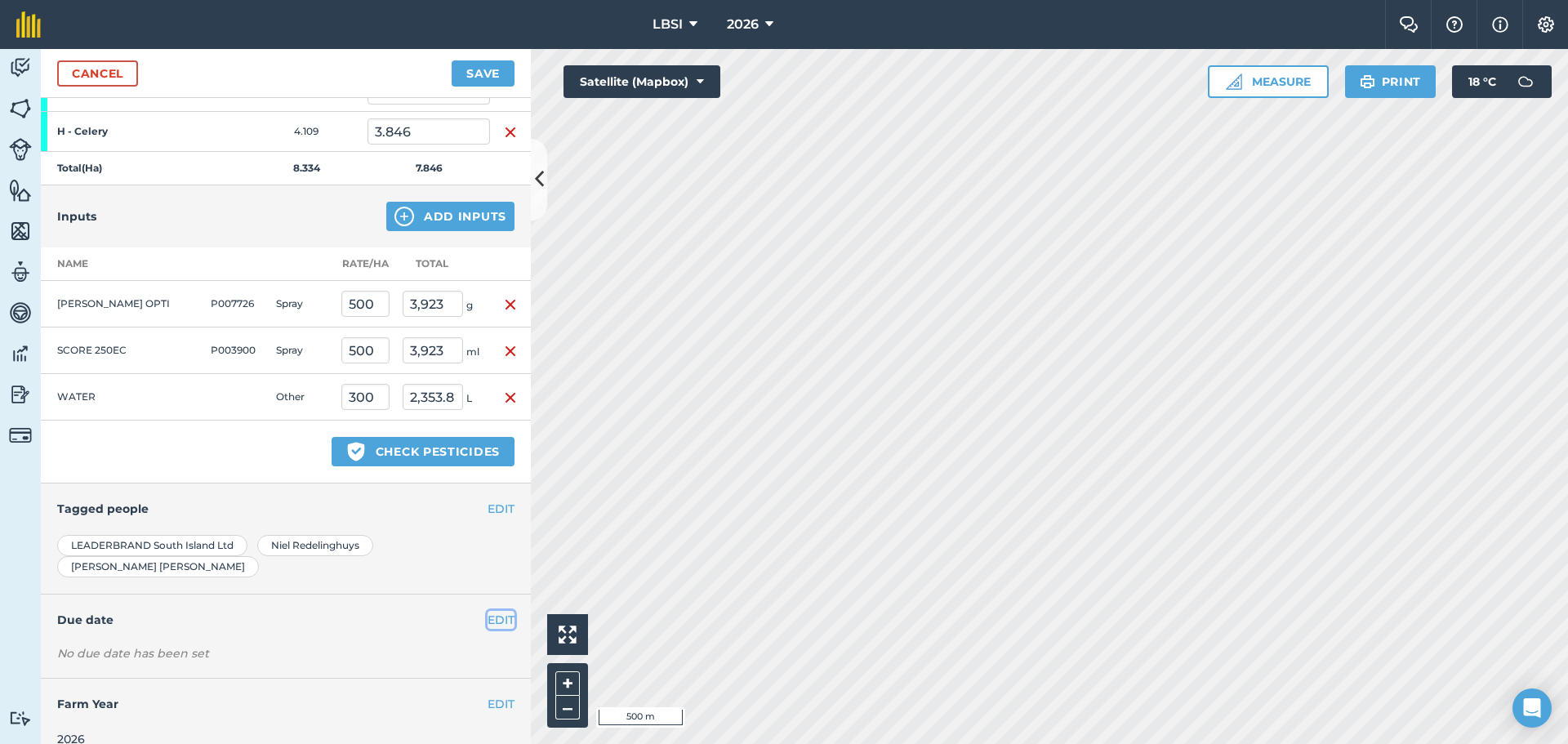
click at [488, 611] on button "EDIT" at bounding box center [501, 620] width 27 height 18
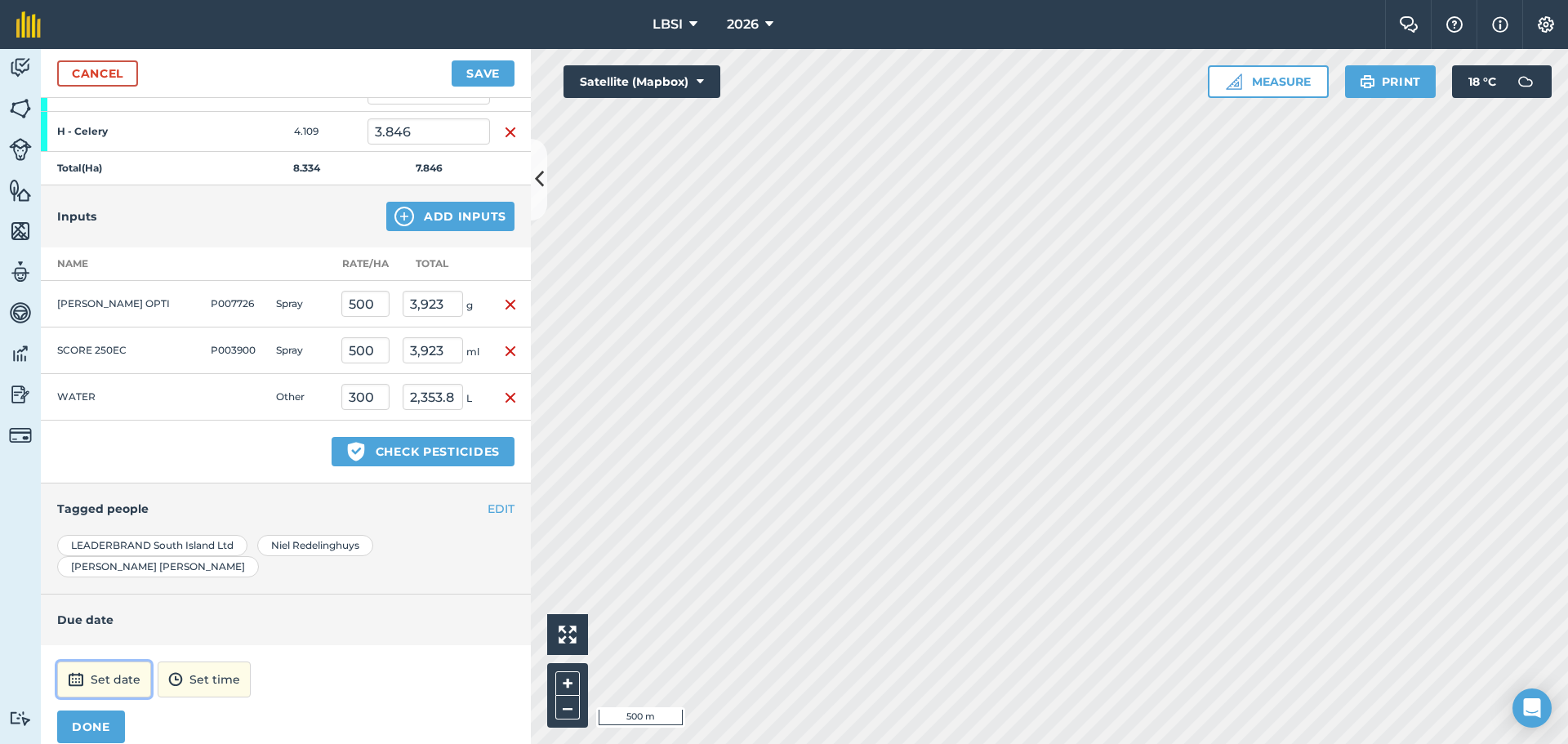
click at [116, 663] on button "Set date" at bounding box center [104, 679] width 94 height 36
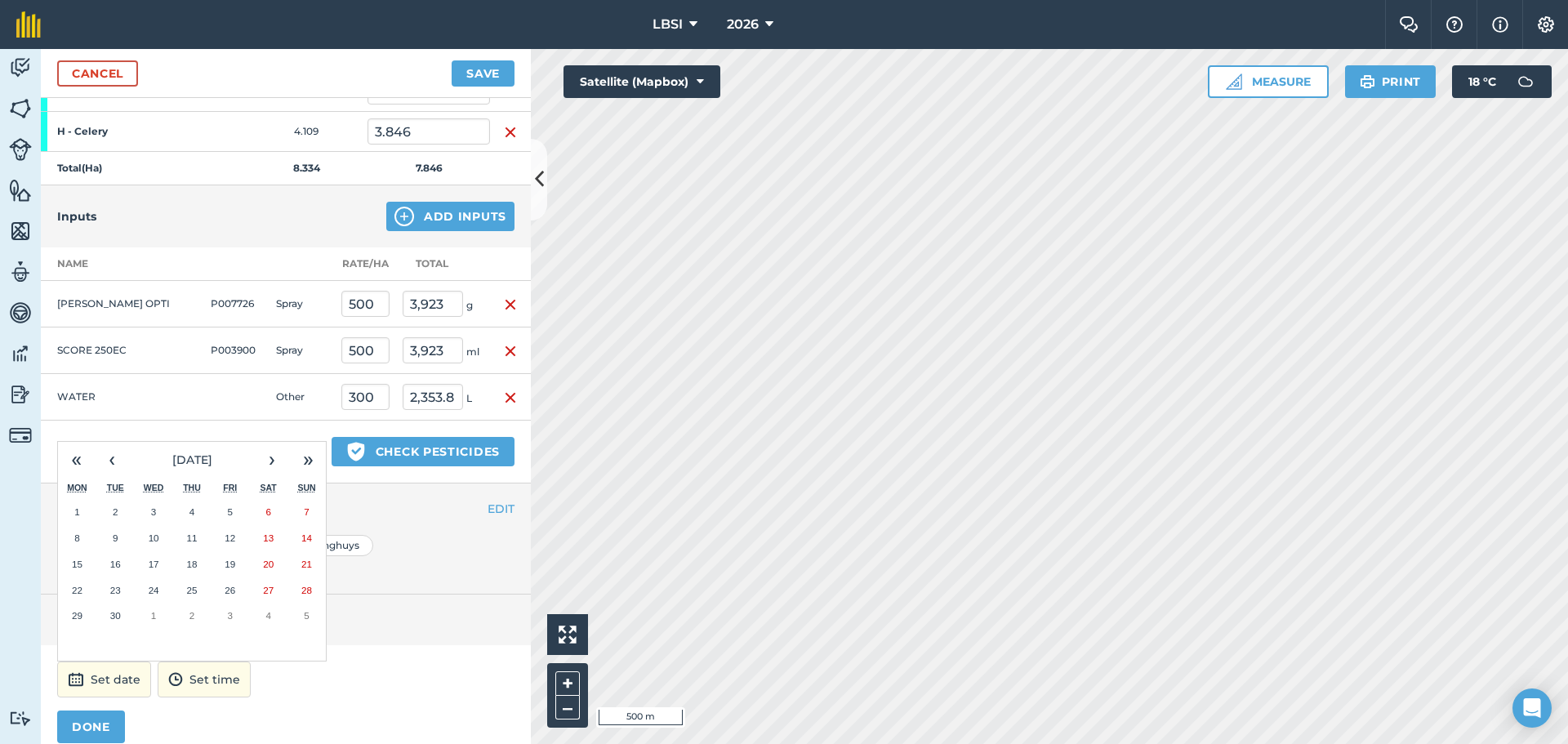
click at [189, 506] on abbr "4" at bounding box center [192, 511] width 5 height 10
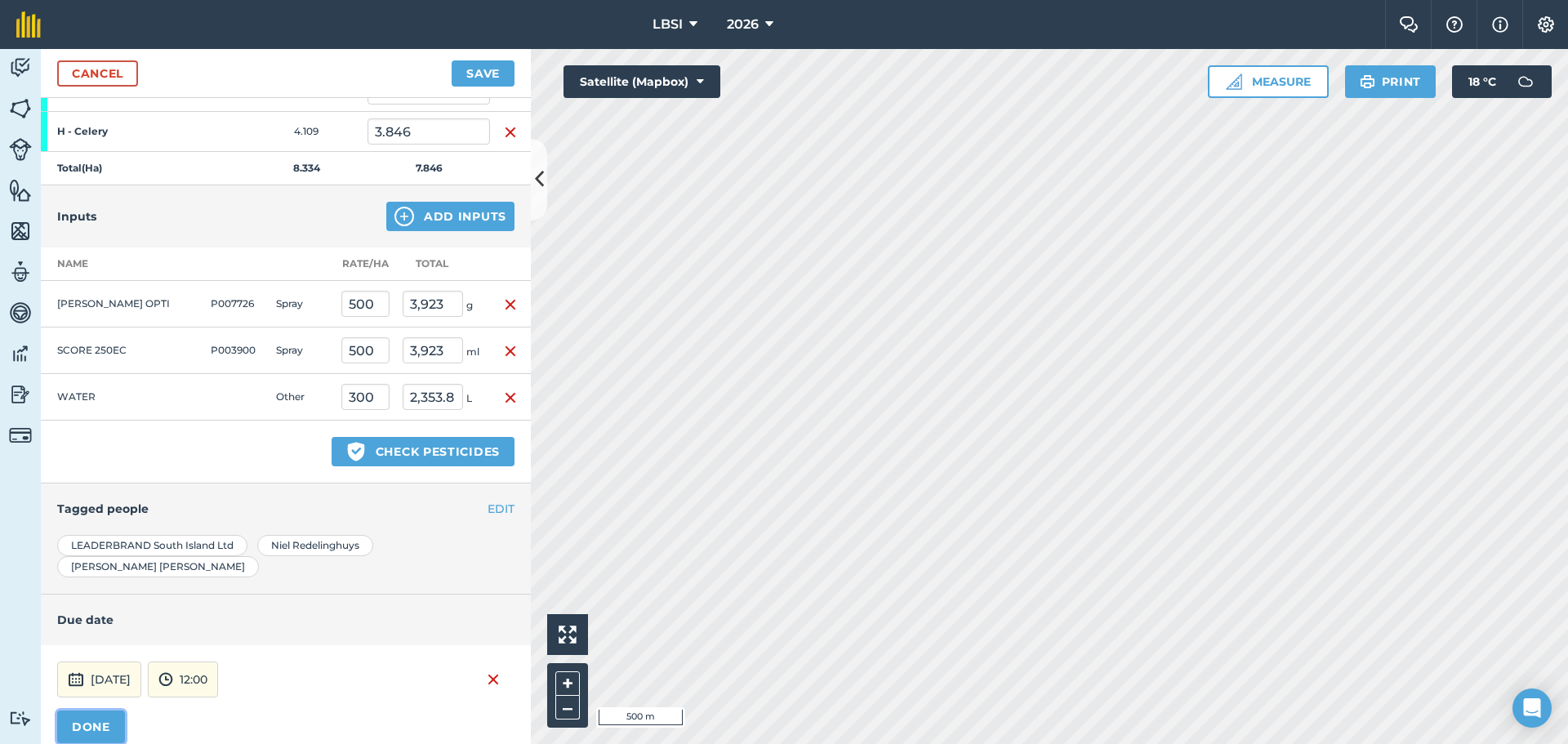
click at [88, 711] on button "DONE" at bounding box center [91, 728] width 68 height 33
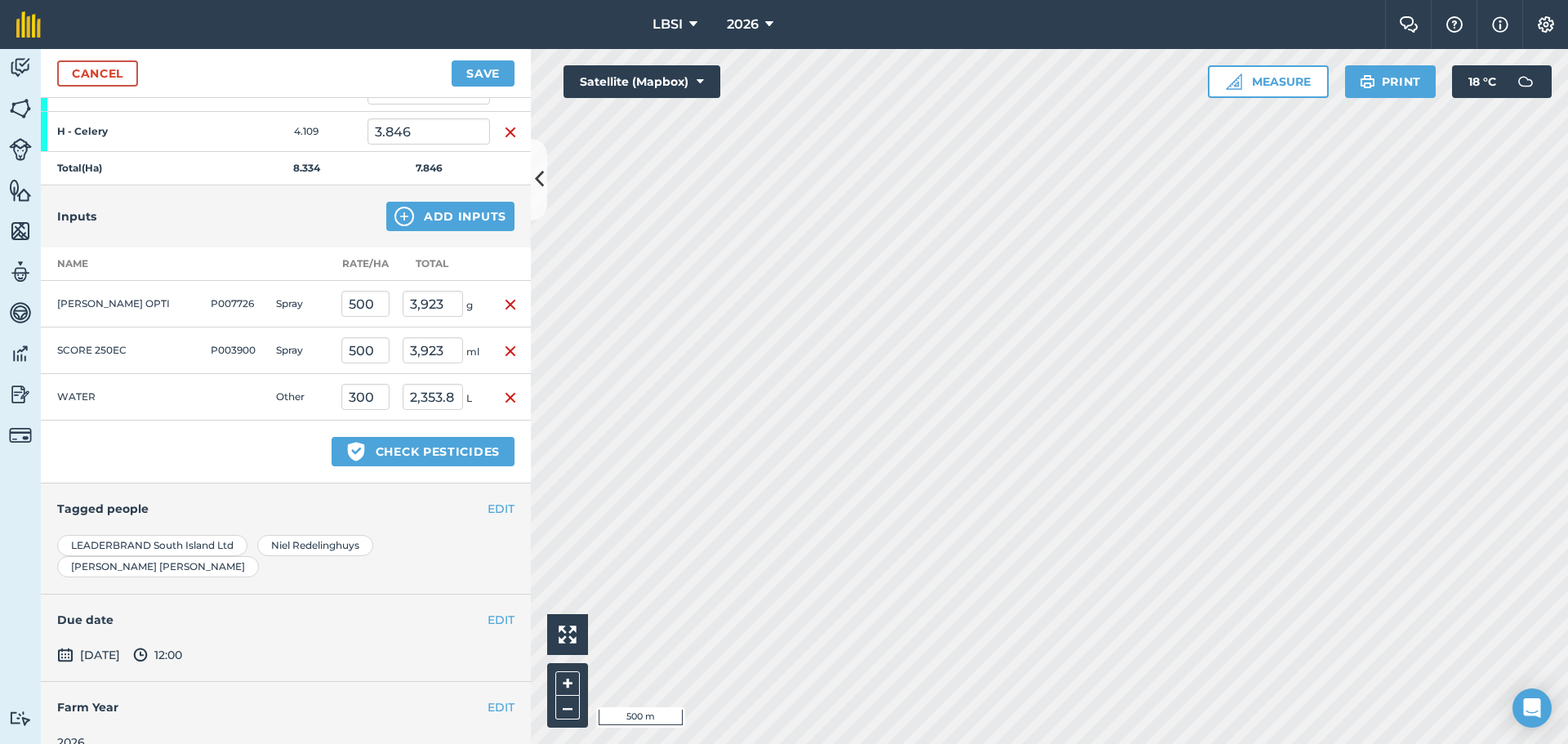
scroll to position [298, 0]
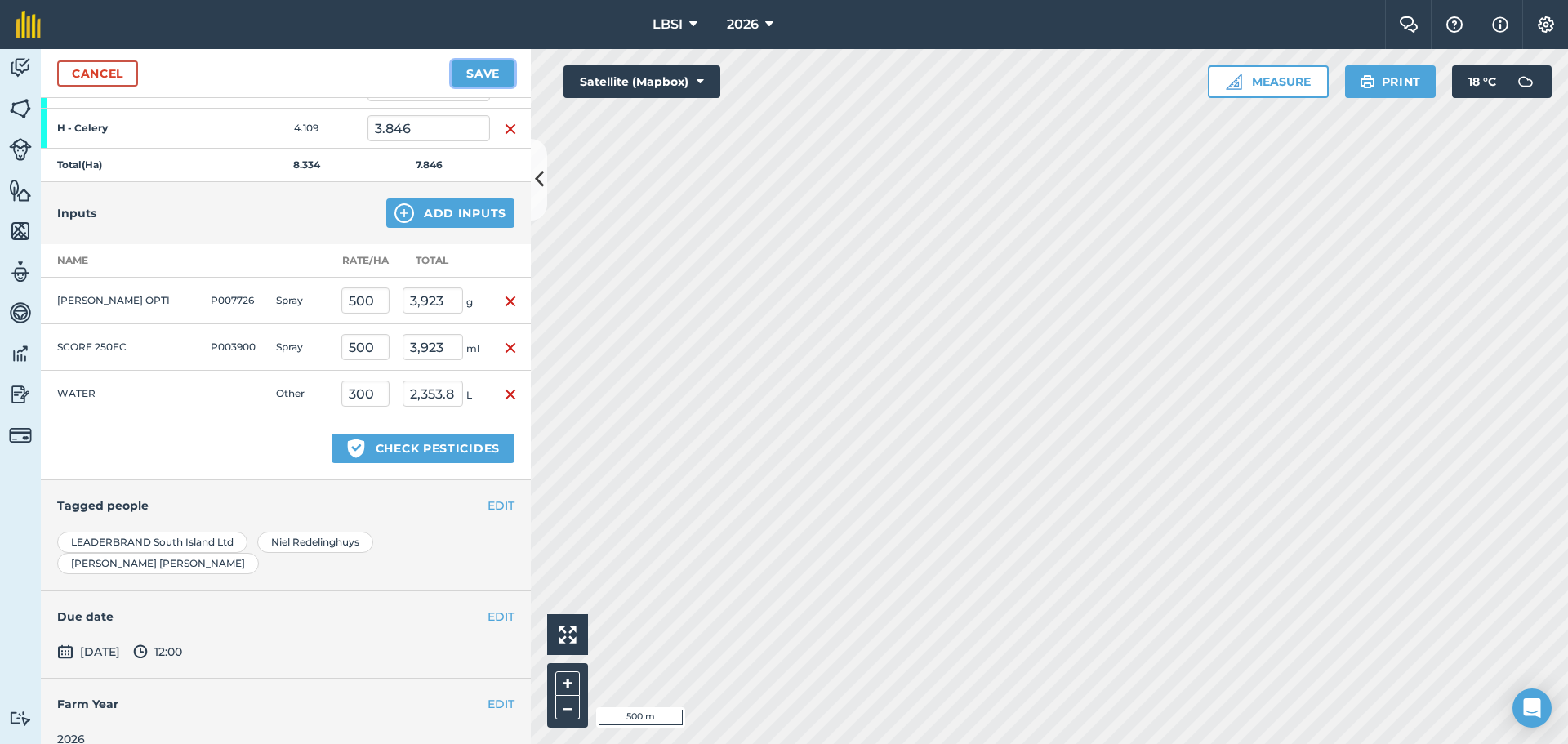
click at [476, 77] on button "Save" at bounding box center [482, 74] width 62 height 26
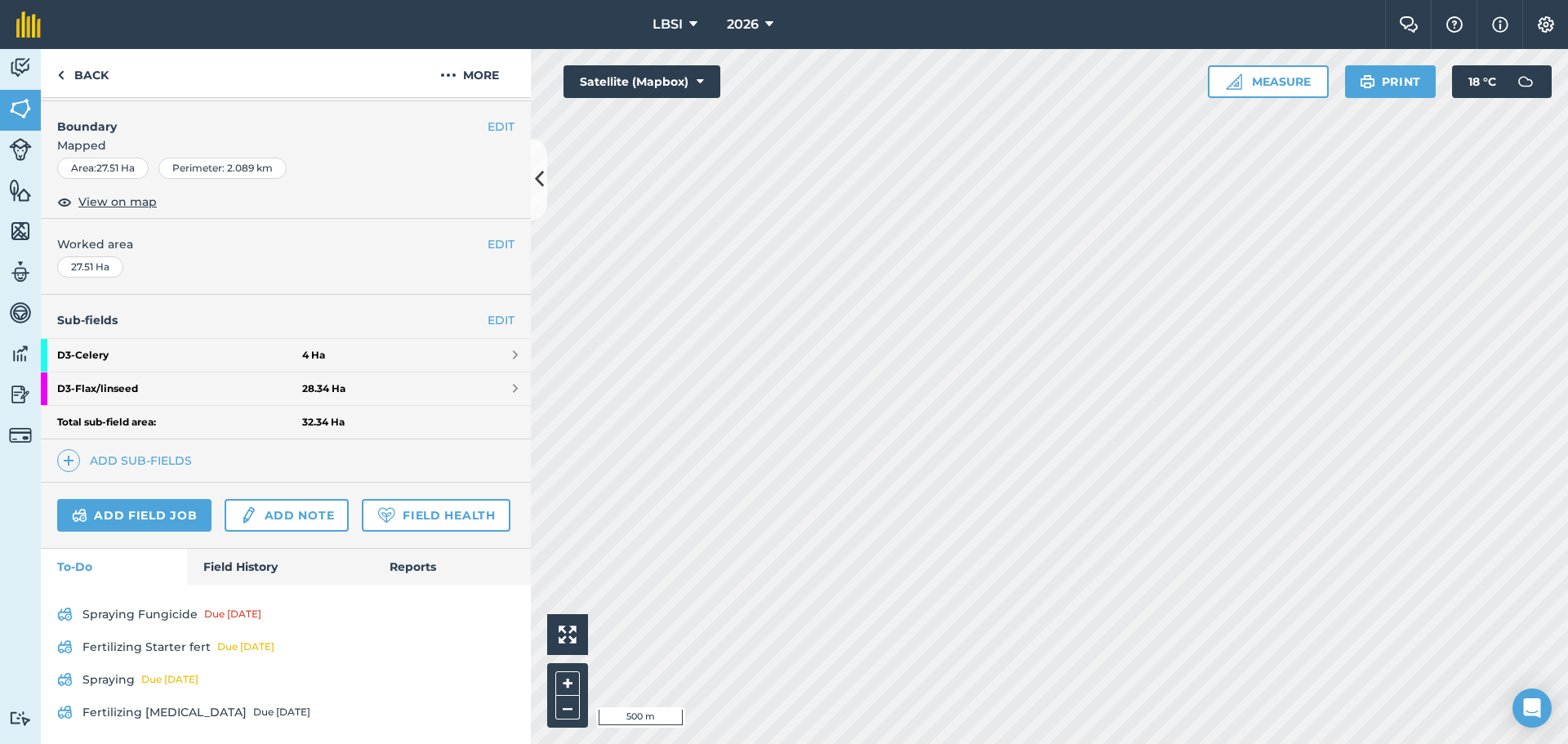
scroll to position [277, 0]
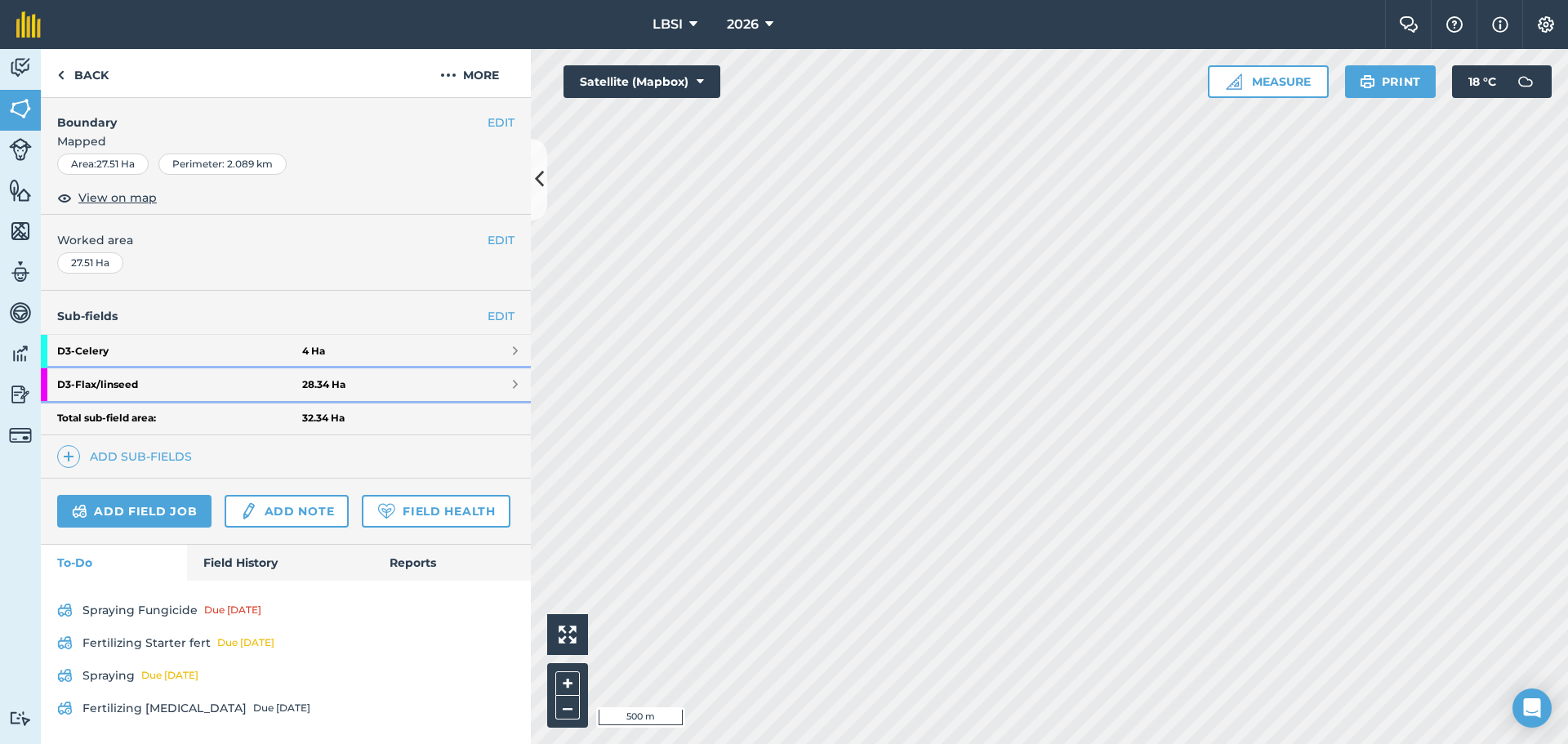
click at [171, 368] on strong "D3 - Flax/linseed" at bounding box center [180, 385] width 245 height 33
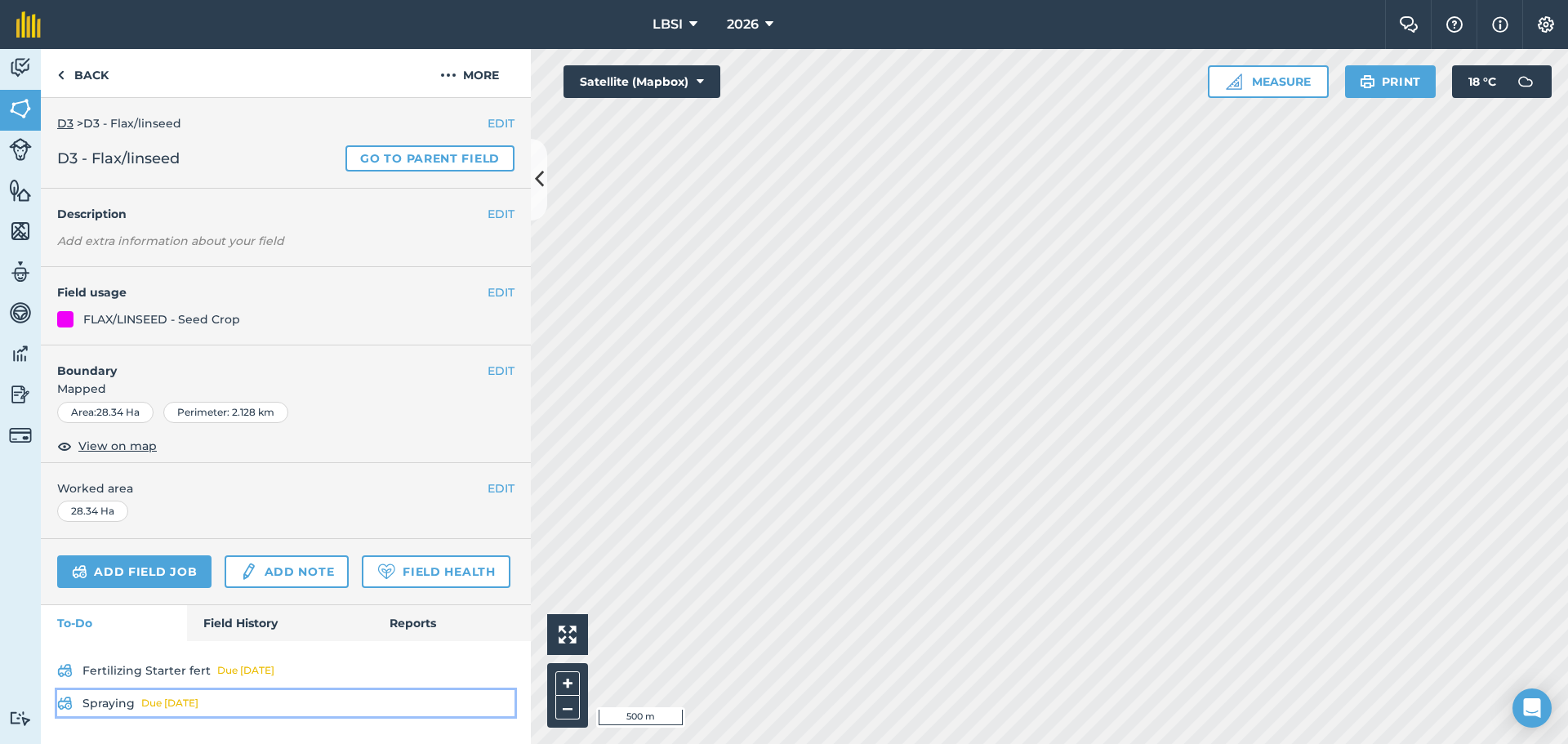
click at [168, 707] on div "Due [DATE]" at bounding box center [170, 703] width 57 height 13
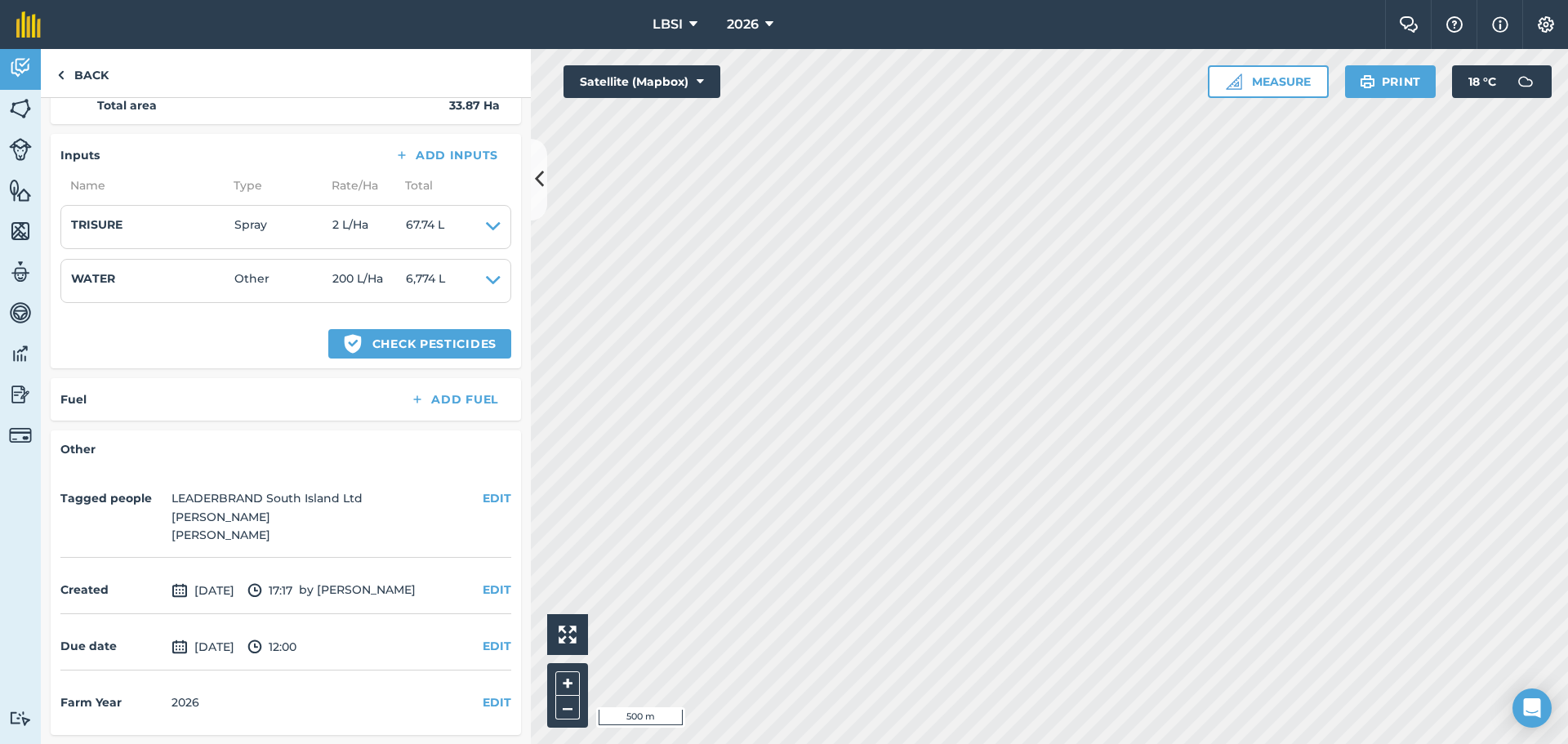
scroll to position [351, 0]
